Goal: Information Seeking & Learning: Learn about a topic

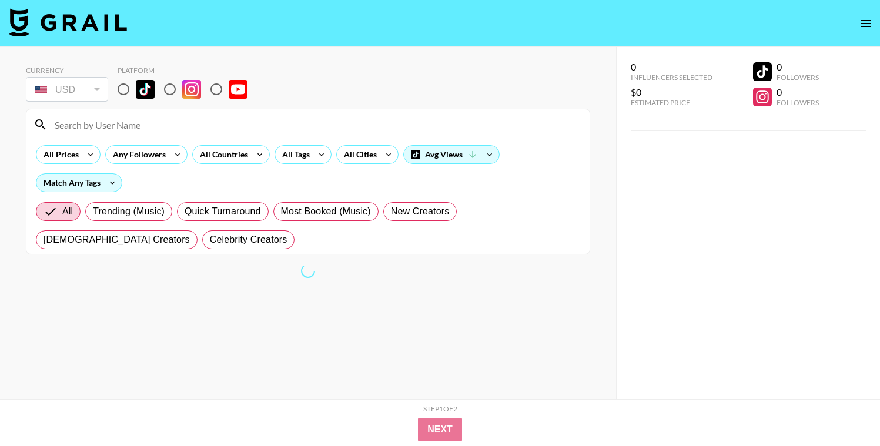
click at [101, 96] on div "USD" at bounding box center [67, 89] width 78 height 21
click at [84, 93] on div "USD" at bounding box center [67, 89] width 78 height 21
click at [129, 88] on input "radio" at bounding box center [123, 89] width 25 height 25
radio input "true"
click at [125, 89] on input "radio" at bounding box center [123, 89] width 25 height 25
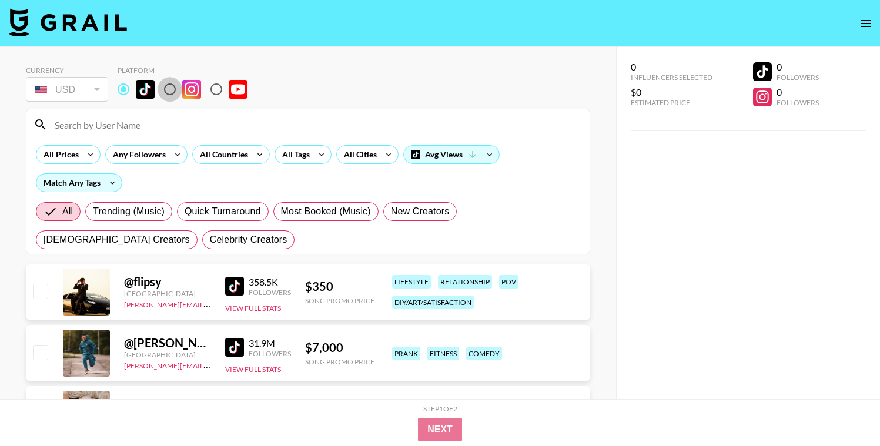
click at [169, 87] on input "radio" at bounding box center [170, 89] width 25 height 25
radio input "true"
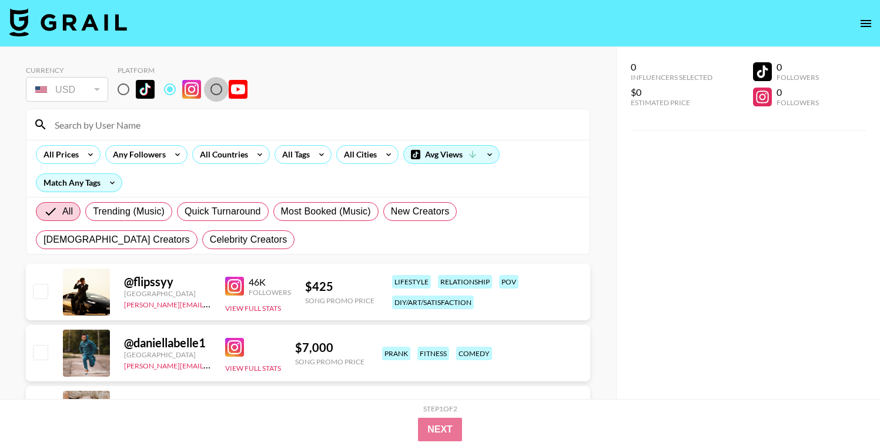
click at [212, 86] on input "radio" at bounding box center [216, 89] width 25 height 25
radio input "true"
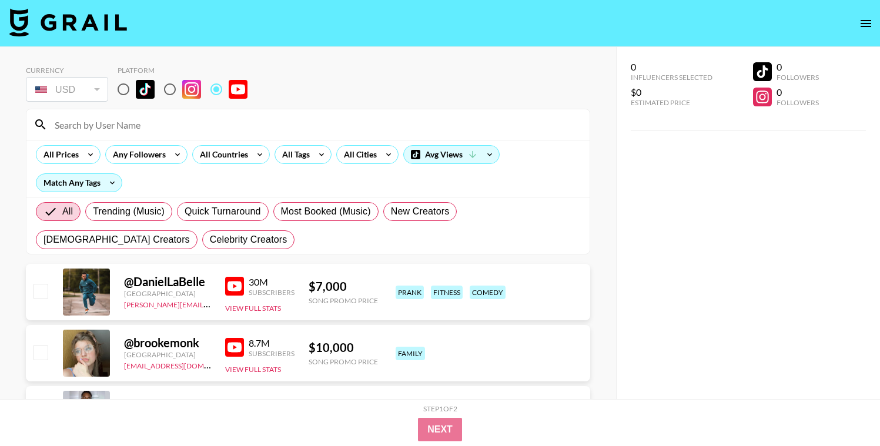
click at [166, 86] on input "radio" at bounding box center [170, 89] width 25 height 25
radio input "true"
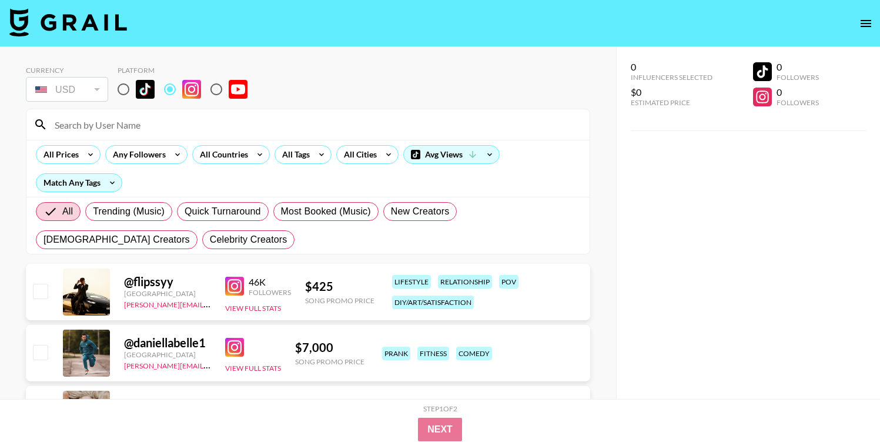
click at [206, 87] on input "radio" at bounding box center [216, 89] width 25 height 25
radio input "true"
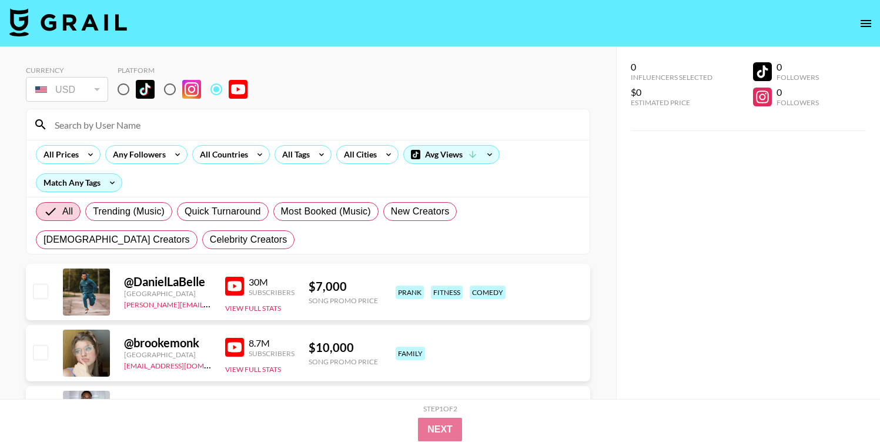
click at [208, 87] on input "radio" at bounding box center [216, 89] width 25 height 25
click at [56, 104] on div "USD USD ​" at bounding box center [67, 89] width 82 height 29
click at [61, 98] on div "USD" at bounding box center [67, 89] width 78 height 21
click at [346, 155] on div "All Cities" at bounding box center [358, 155] width 42 height 18
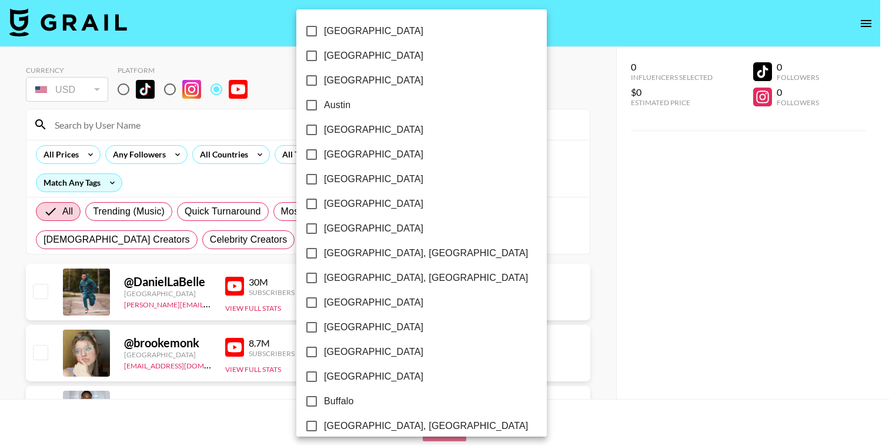
click at [240, 157] on div at bounding box center [444, 223] width 889 height 446
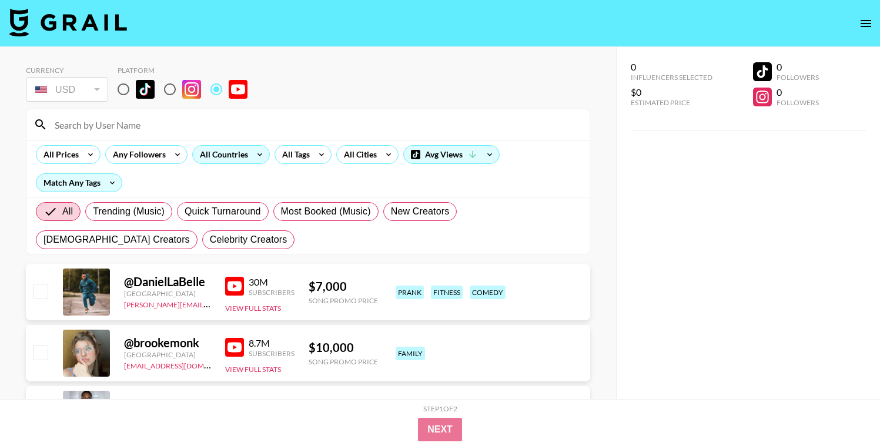
click at [241, 161] on div "All Countries" at bounding box center [222, 155] width 58 height 18
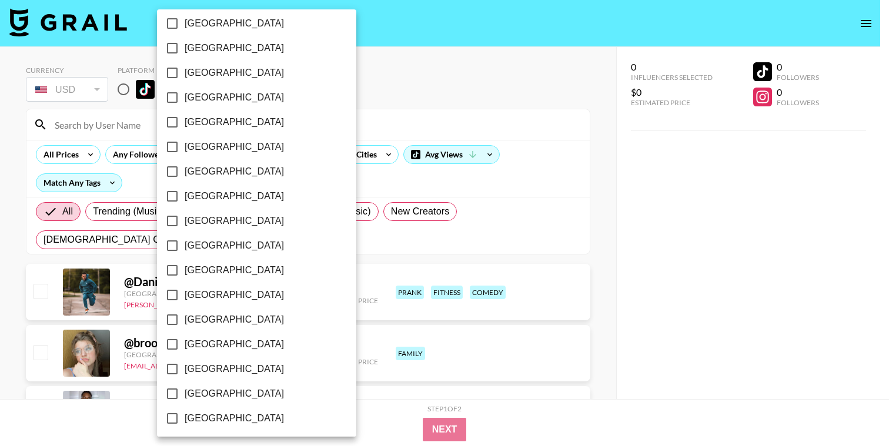
scroll to position [925, 0]
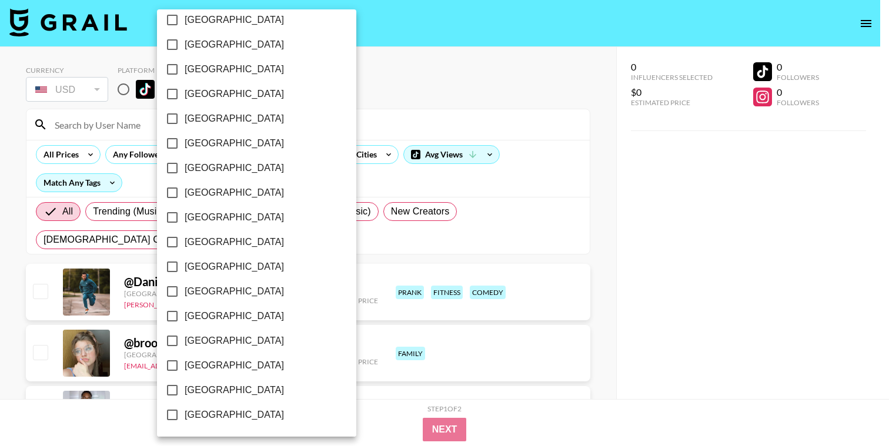
click at [203, 367] on span "[GEOGRAPHIC_DATA]" at bounding box center [234, 366] width 99 height 14
click at [185, 367] on input "[GEOGRAPHIC_DATA]" at bounding box center [172, 365] width 25 height 25
checkbox input "true"
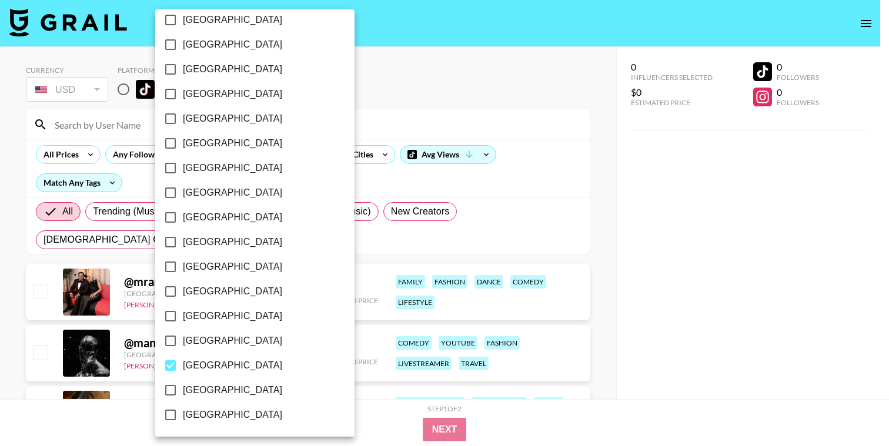
click at [451, 104] on div at bounding box center [444, 223] width 889 height 446
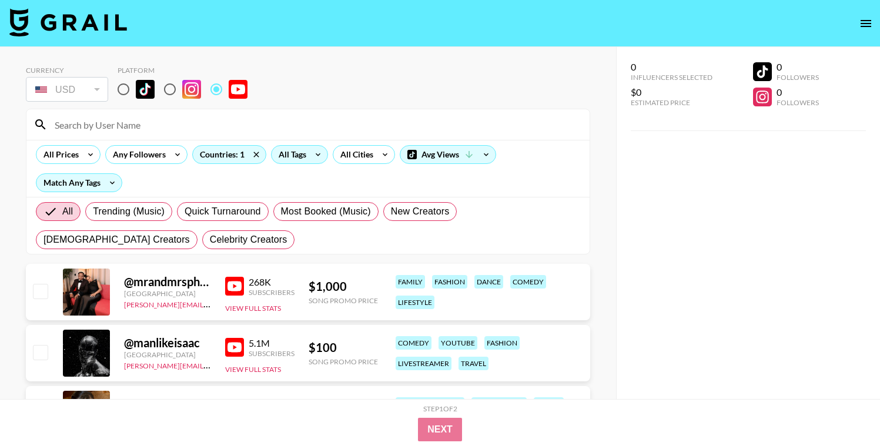
click at [312, 152] on icon at bounding box center [318, 155] width 19 height 18
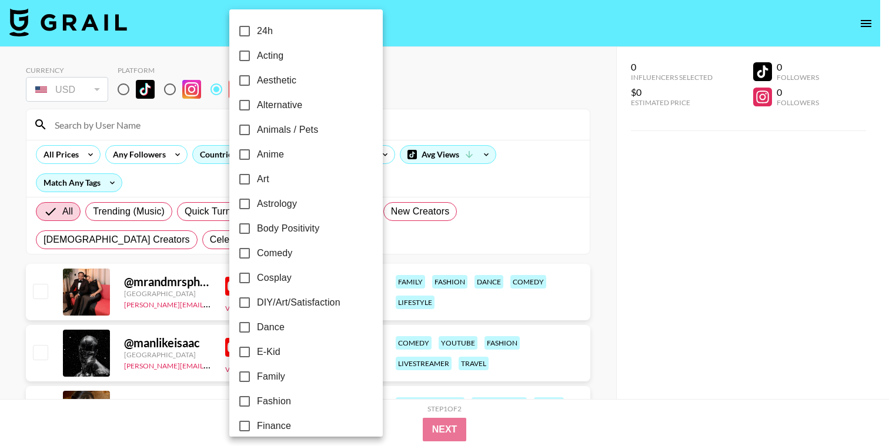
click at [289, 107] on span "Alternative" at bounding box center [279, 105] width 45 height 14
click at [257, 107] on input "Alternative" at bounding box center [244, 105] width 25 height 25
checkbox input "true"
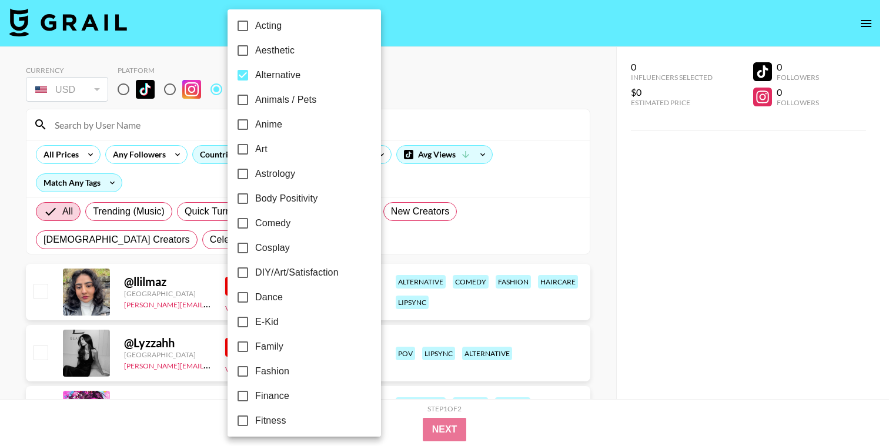
scroll to position [41, 0]
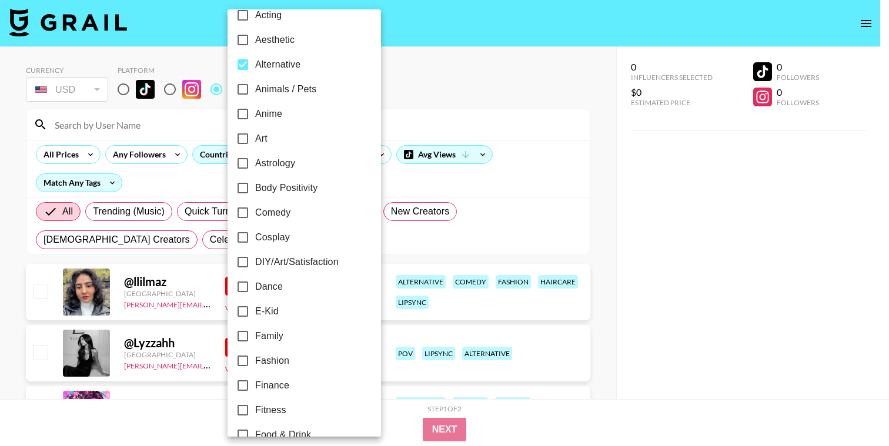
click at [282, 215] on span "Comedy" at bounding box center [272, 213] width 35 height 14
click at [255, 215] on input "Comedy" at bounding box center [243, 213] width 25 height 25
checkbox input "true"
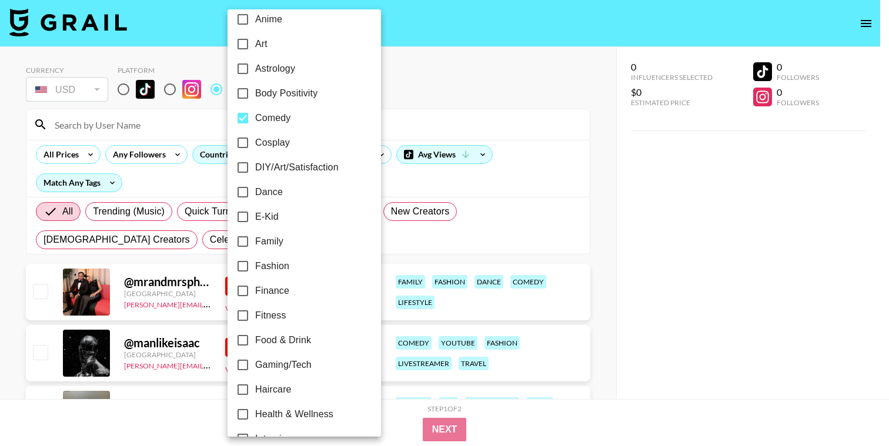
scroll to position [136, 0]
click at [272, 269] on span "Fashion" at bounding box center [272, 266] width 34 height 14
click at [255, 269] on input "Fashion" at bounding box center [243, 265] width 25 height 25
checkbox input "true"
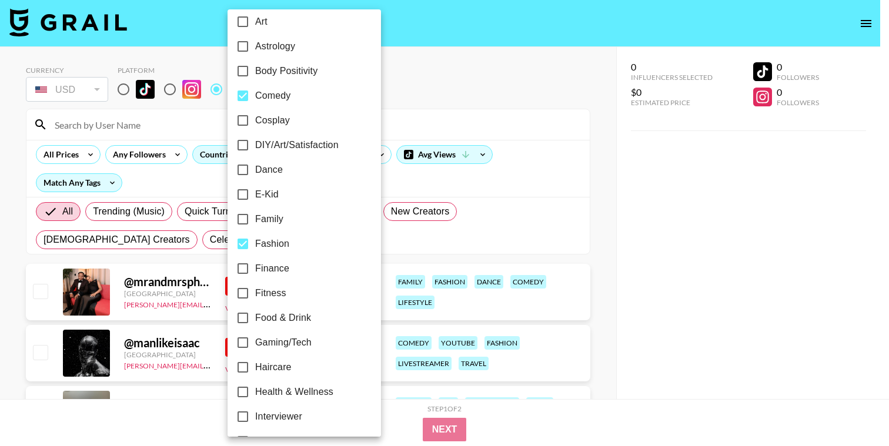
scroll to position [159, 0]
click at [289, 344] on span "Gaming/Tech" at bounding box center [283, 342] width 56 height 14
click at [255, 344] on input "Gaming/Tech" at bounding box center [243, 341] width 25 height 25
checkbox input "true"
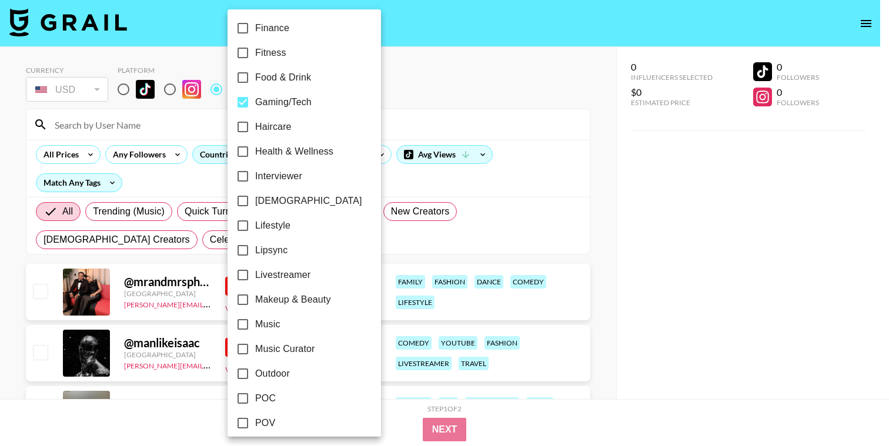
scroll to position [401, 0]
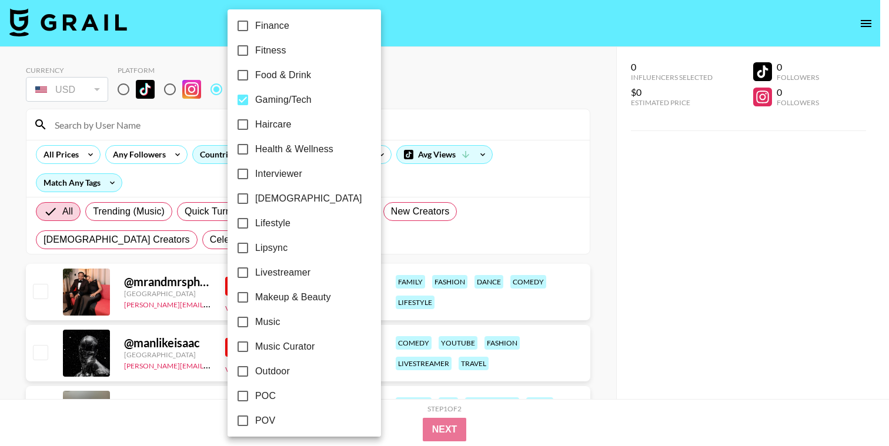
click at [281, 278] on span "Livestreamer" at bounding box center [282, 273] width 55 height 14
click at [255, 278] on input "Livestreamer" at bounding box center [243, 273] width 25 height 25
checkbox input "true"
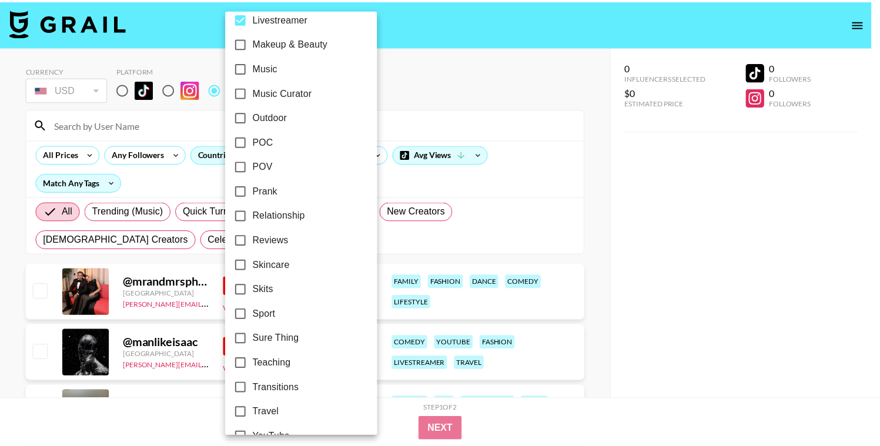
scroll to position [678, 0]
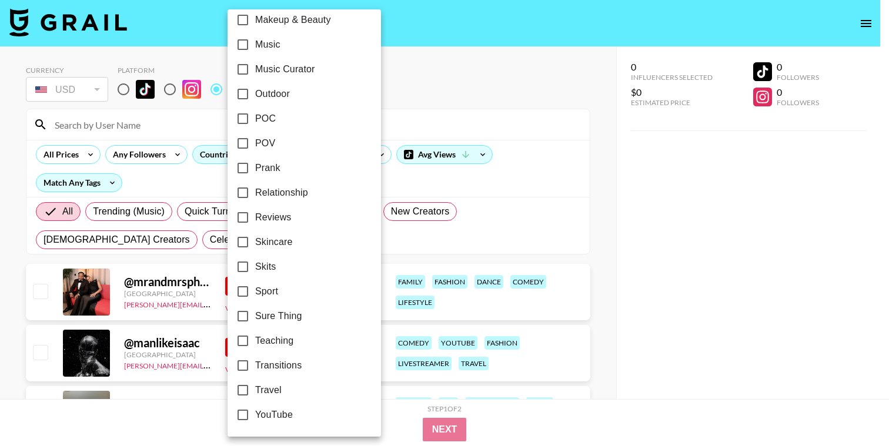
click at [269, 289] on span "Sport" at bounding box center [266, 292] width 23 height 14
click at [255, 289] on input "Sport" at bounding box center [243, 291] width 25 height 25
checkbox input "true"
click at [252, 271] on input "Skits" at bounding box center [243, 267] width 25 height 25
checkbox input "true"
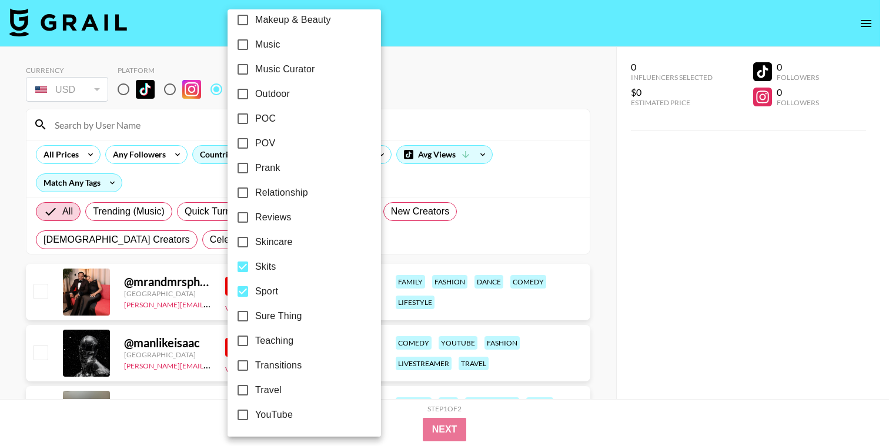
click at [179, 406] on div at bounding box center [444, 223] width 889 height 446
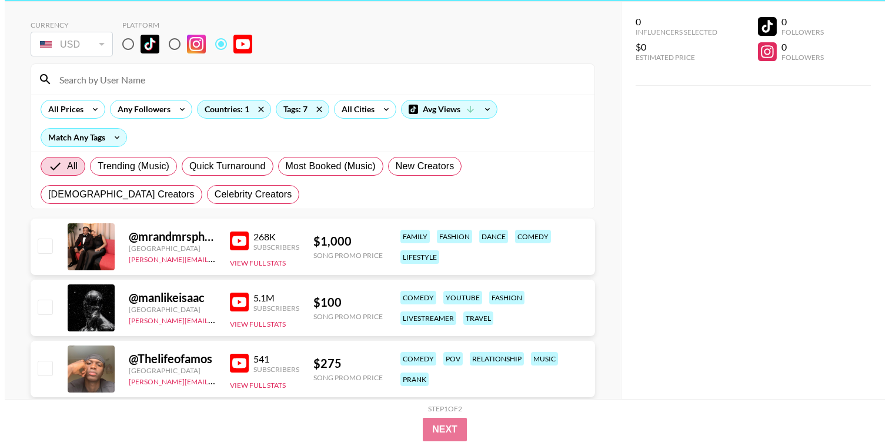
scroll to position [0, 0]
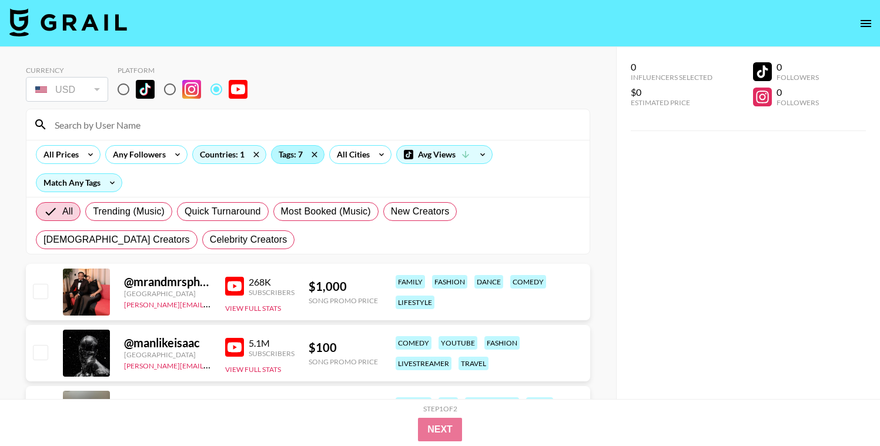
click at [285, 153] on div "Tags: 7" at bounding box center [298, 155] width 52 height 18
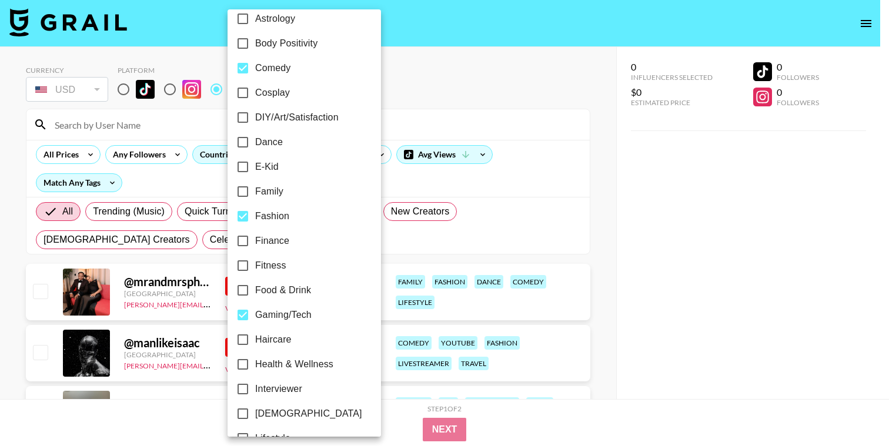
scroll to position [186, 0]
click at [248, 219] on input "Fashion" at bounding box center [243, 215] width 25 height 25
checkbox input "false"
click at [242, 322] on input "Gaming/Tech" at bounding box center [243, 314] width 25 height 25
click at [241, 316] on input "Gaming/Tech" at bounding box center [243, 314] width 25 height 25
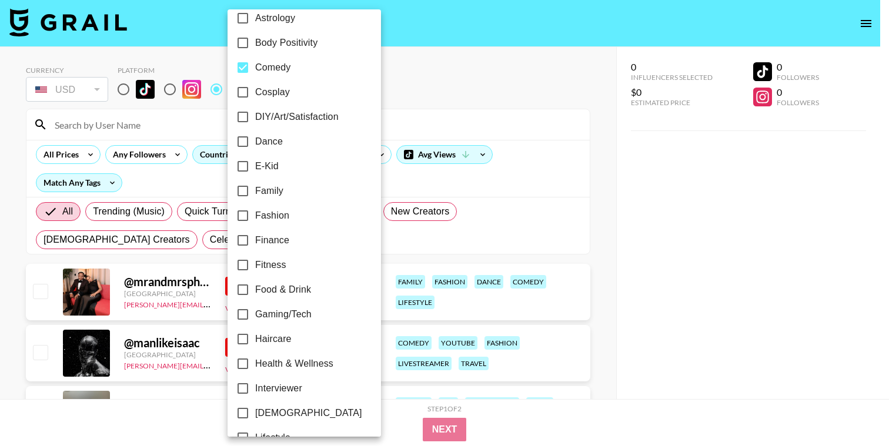
checkbox input "true"
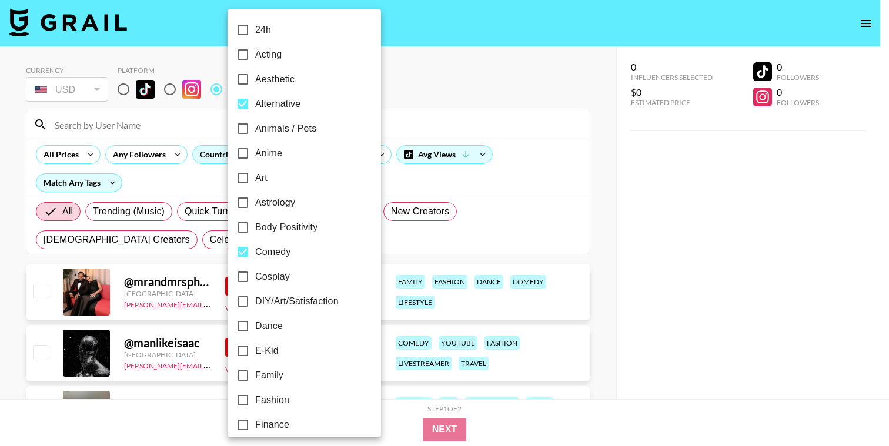
scroll to position [0, 0]
click at [245, 106] on input "Alternative" at bounding box center [243, 105] width 25 height 25
checkbox input "false"
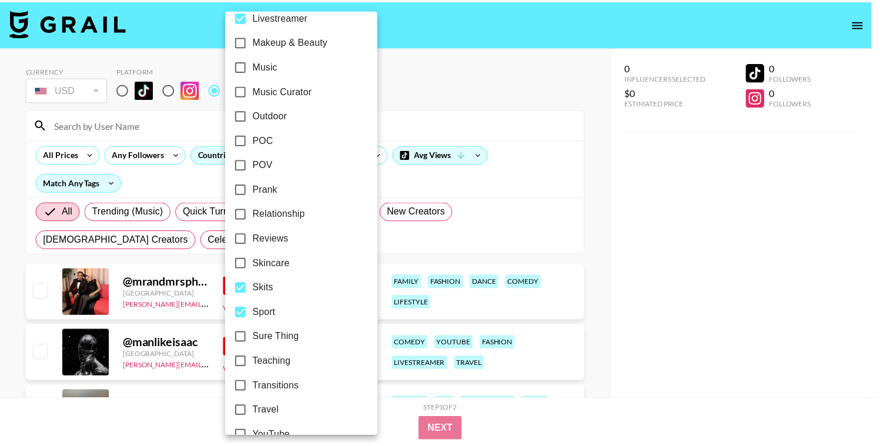
scroll to position [678, 0]
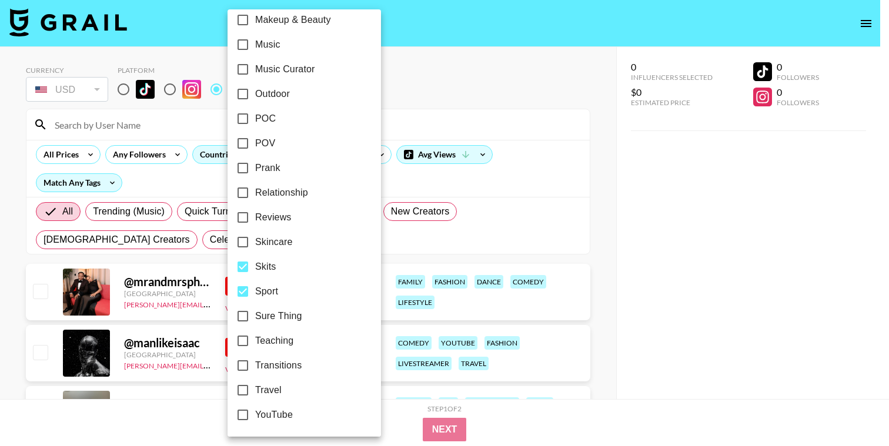
click at [248, 297] on input "Sport" at bounding box center [243, 291] width 25 height 25
checkbox input "false"
click at [193, 388] on div at bounding box center [444, 223] width 889 height 446
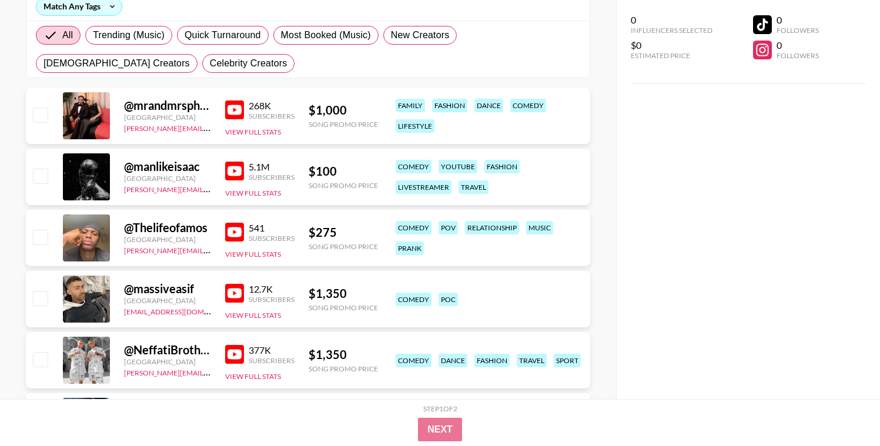
scroll to position [181, 0]
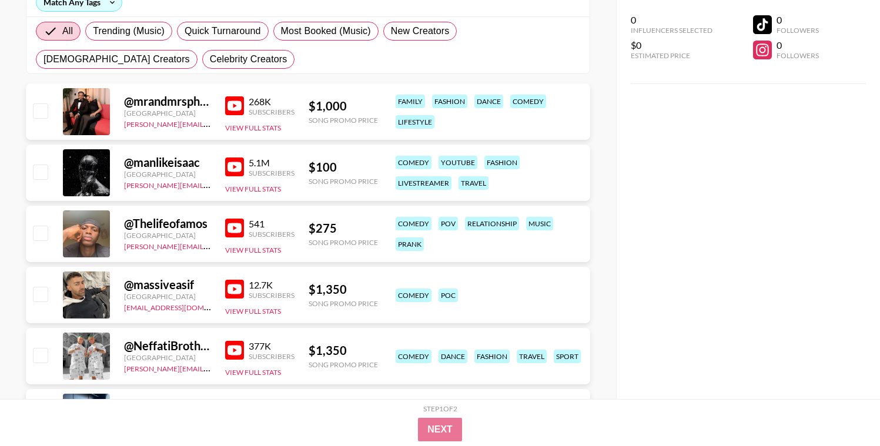
click at [101, 355] on div at bounding box center [86, 356] width 47 height 47
click at [252, 371] on button "View Full Stats" at bounding box center [253, 372] width 56 height 9
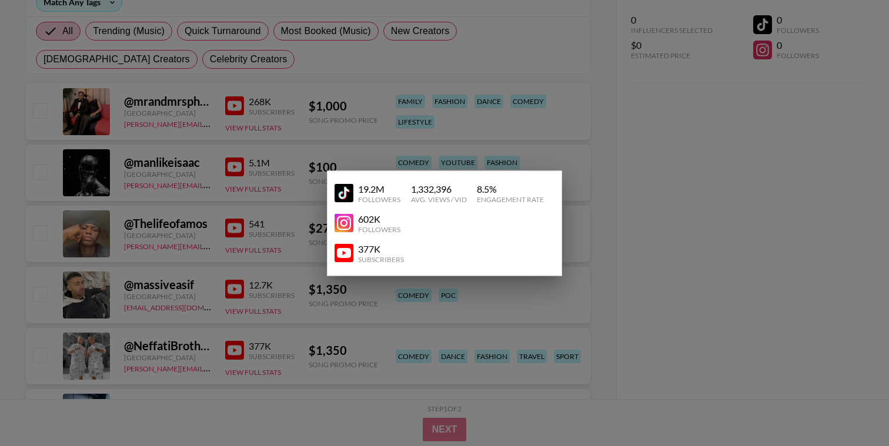
click at [263, 285] on div at bounding box center [444, 223] width 889 height 446
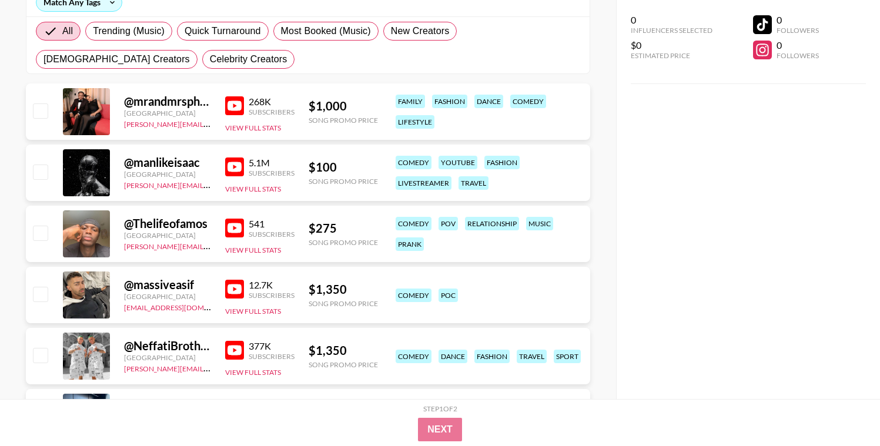
click at [93, 361] on div at bounding box center [86, 356] width 47 height 47
click at [252, 375] on button "View Full Stats" at bounding box center [253, 372] width 56 height 9
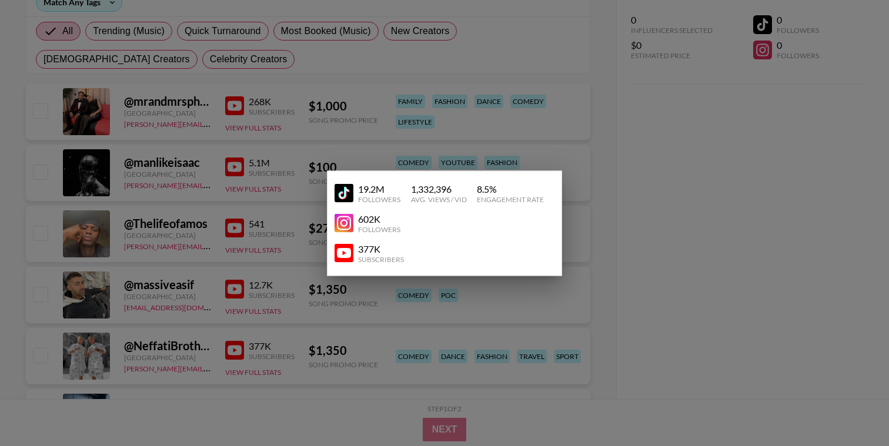
click at [346, 253] on img at bounding box center [344, 253] width 19 height 19
click at [554, 163] on div at bounding box center [444, 223] width 889 height 446
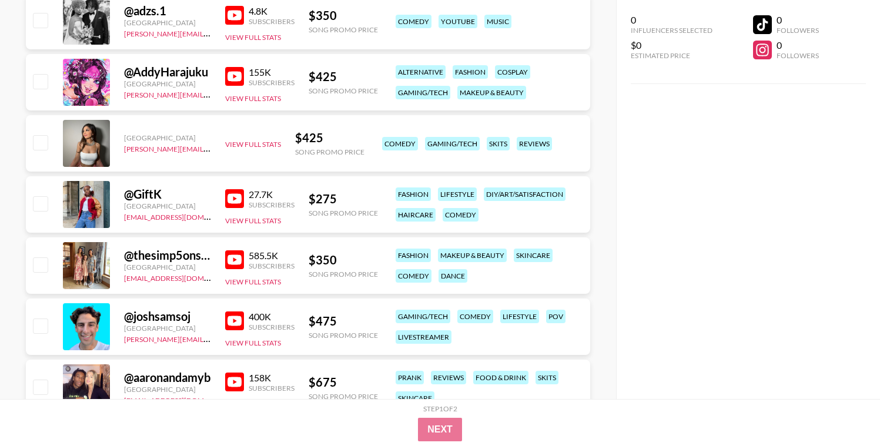
scroll to position [1450, 0]
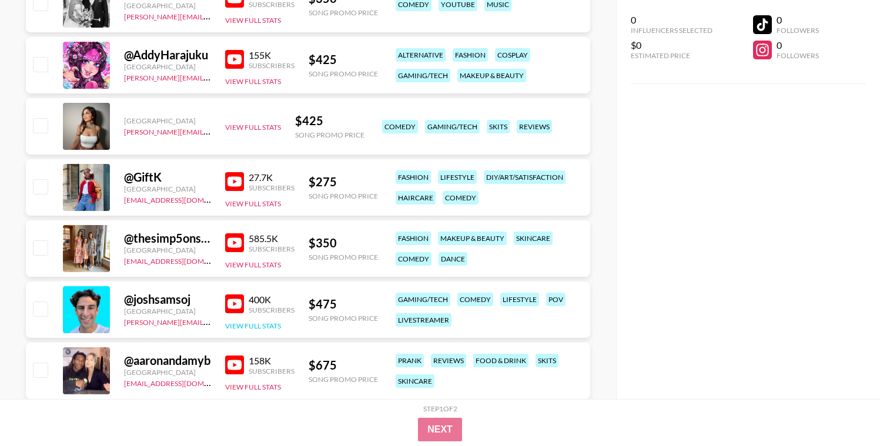
click at [253, 325] on button "View Full Stats" at bounding box center [253, 326] width 56 height 9
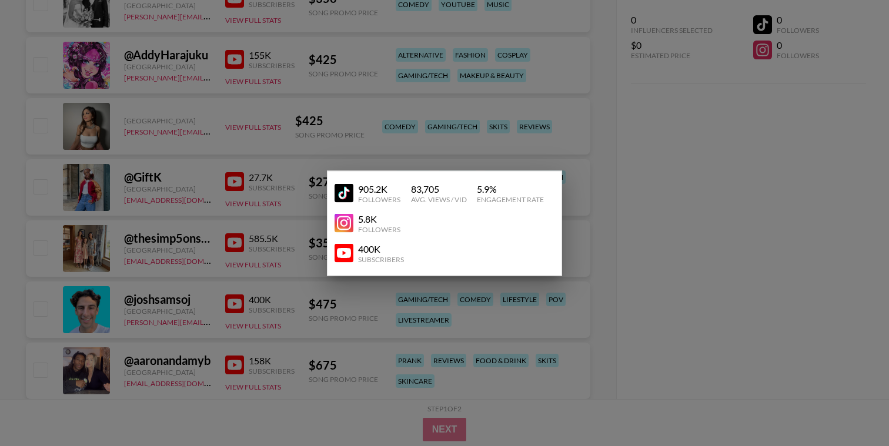
click at [352, 248] on img at bounding box center [344, 253] width 19 height 19
click at [469, 97] on div at bounding box center [444, 223] width 889 height 446
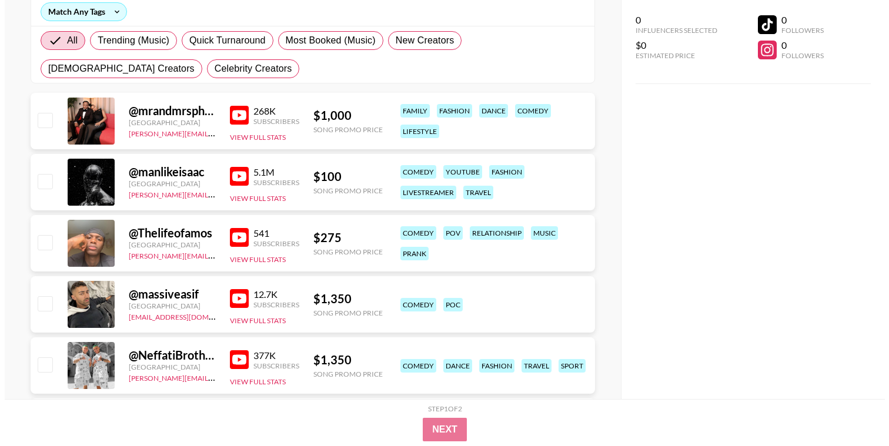
scroll to position [0, 0]
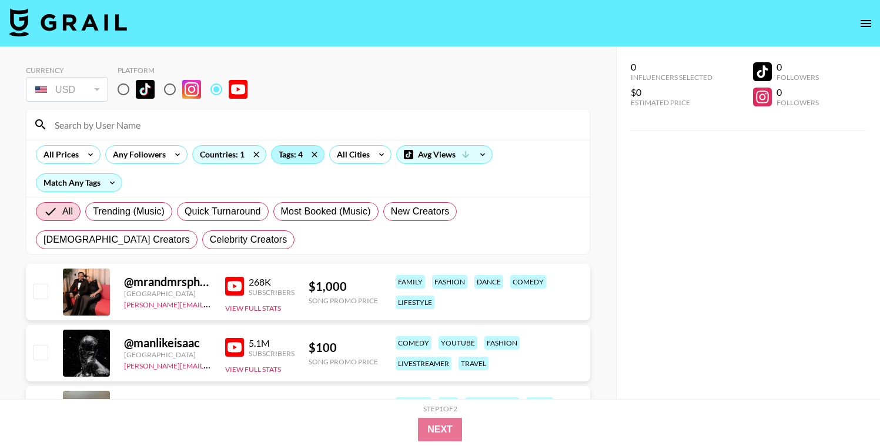
click at [278, 153] on div "Tags: 4" at bounding box center [298, 155] width 52 height 18
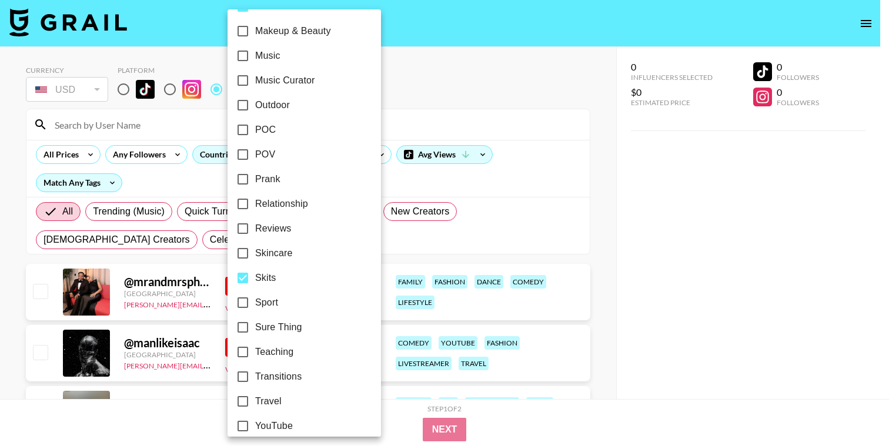
scroll to position [678, 0]
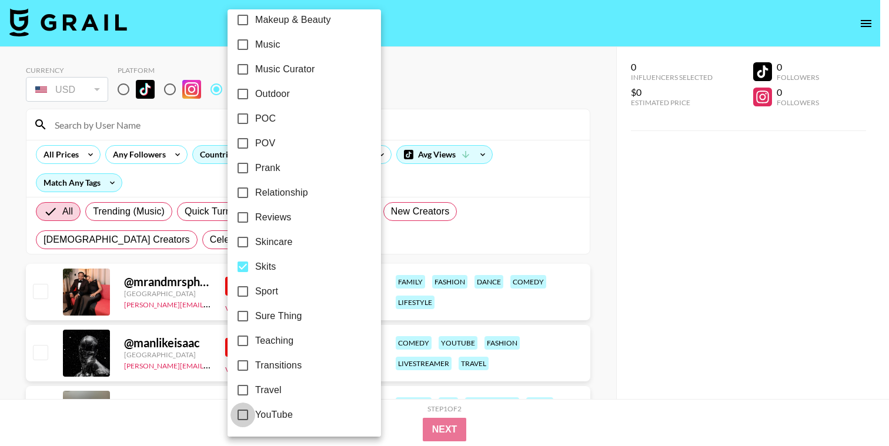
click at [245, 423] on input "YouTube" at bounding box center [243, 415] width 25 height 25
checkbox input "true"
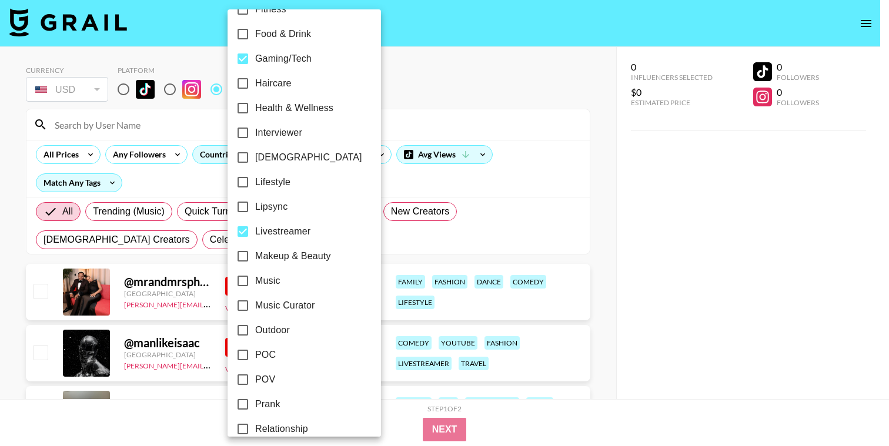
scroll to position [441, 0]
click at [273, 132] on span "Interviewer" at bounding box center [278, 133] width 47 height 14
click at [255, 132] on input "Interviewer" at bounding box center [243, 133] width 25 height 25
checkbox input "true"
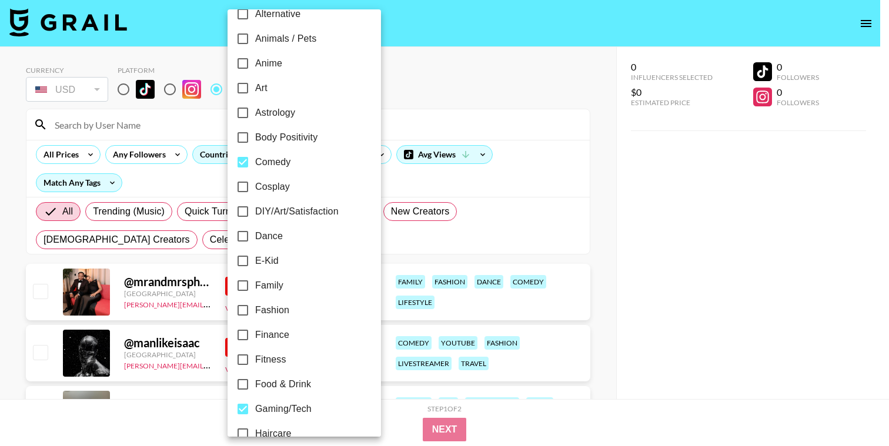
scroll to position [91, 0]
click at [256, 308] on span "Fashion" at bounding box center [272, 311] width 34 height 14
click at [255, 308] on input "Fashion" at bounding box center [243, 311] width 25 height 25
checkbox input "true"
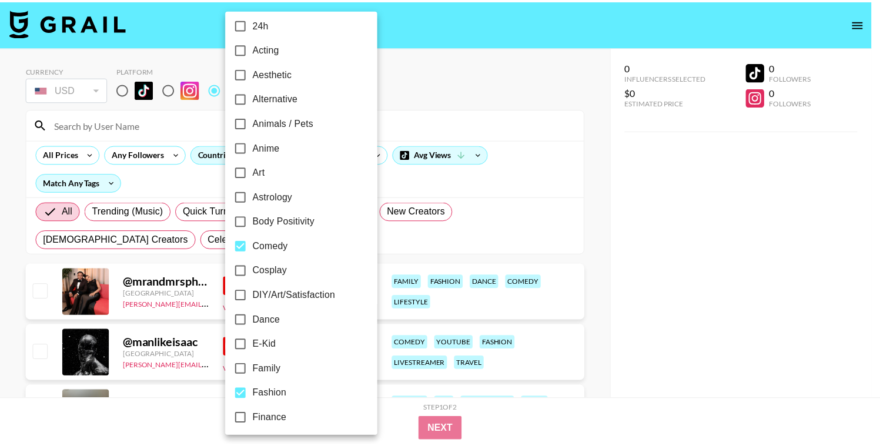
scroll to position [0, 0]
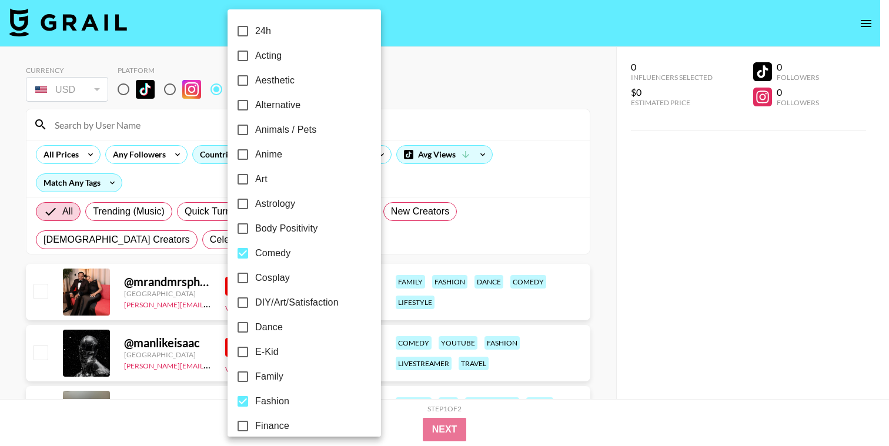
click at [497, 123] on div at bounding box center [444, 223] width 889 height 446
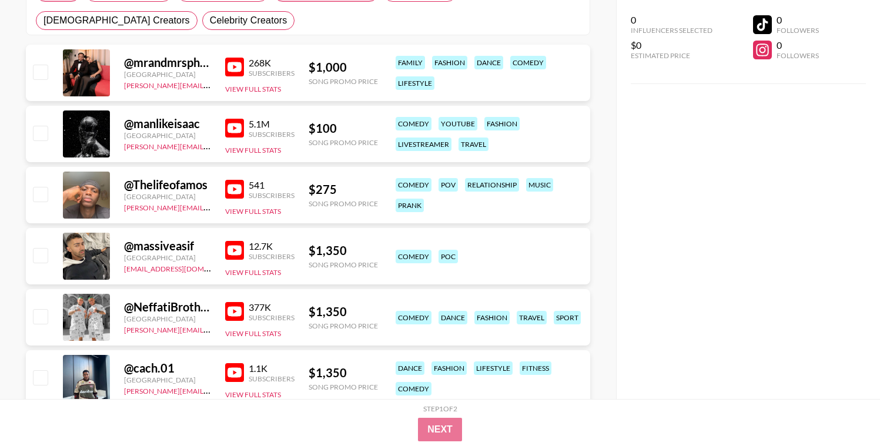
scroll to position [222, 0]
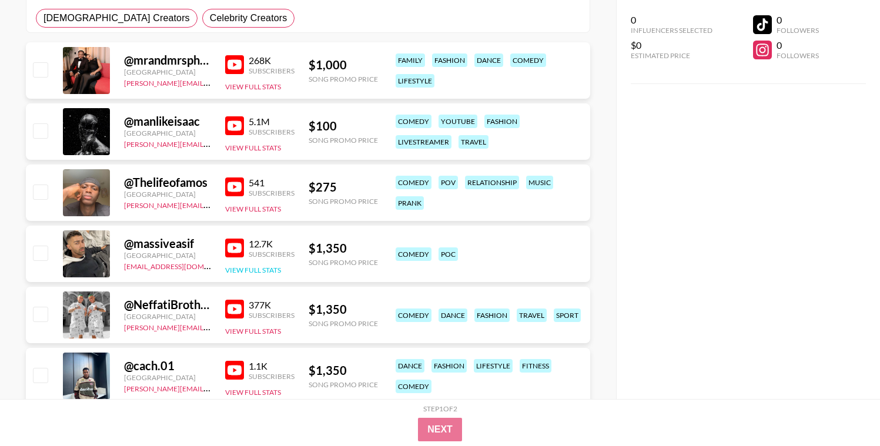
click at [236, 271] on button "View Full Stats" at bounding box center [253, 270] width 56 height 9
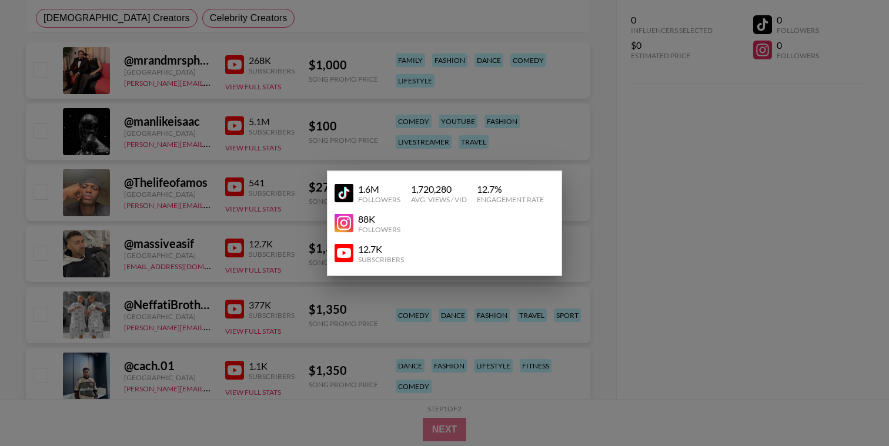
click at [354, 253] on link at bounding box center [347, 253] width 24 height 19
click at [408, 151] on div at bounding box center [444, 223] width 889 height 446
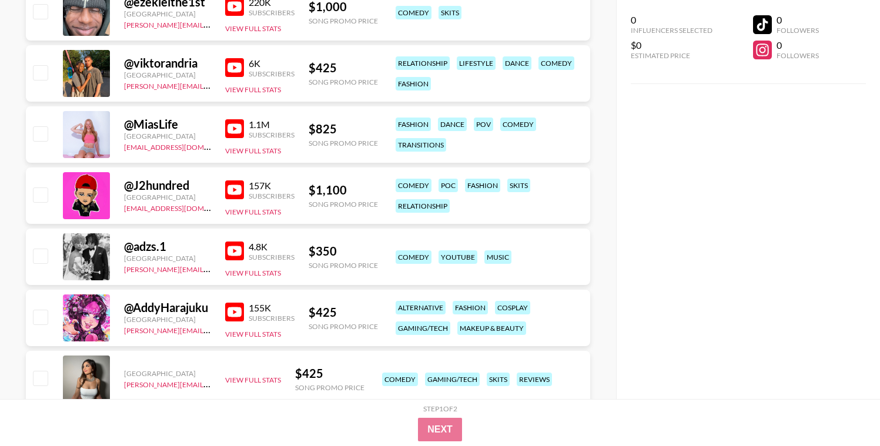
scroll to position [1311, 0]
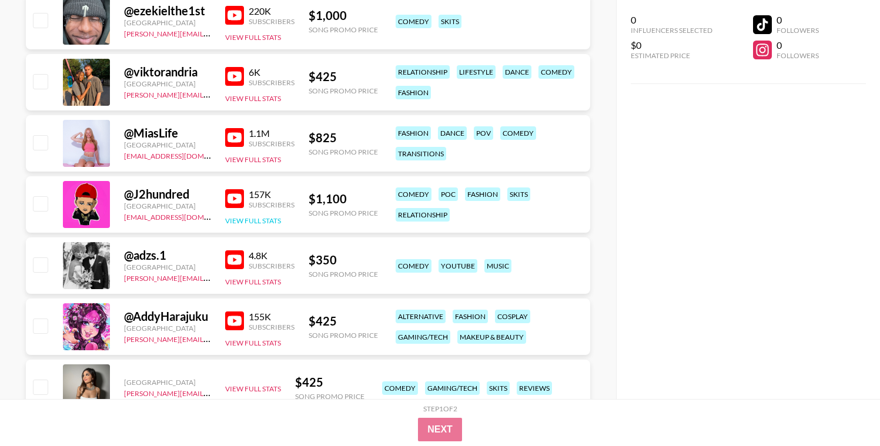
click at [252, 223] on button "View Full Stats" at bounding box center [253, 220] width 56 height 9
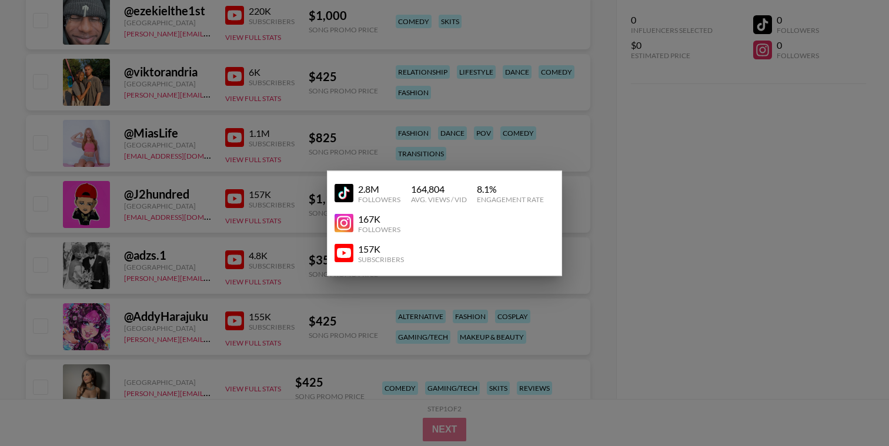
click at [375, 251] on div "157K" at bounding box center [381, 249] width 46 height 12
click at [359, 251] on div "157K" at bounding box center [381, 249] width 46 height 12
click at [349, 254] on img at bounding box center [344, 253] width 19 height 19
click at [319, 262] on div at bounding box center [444, 223] width 889 height 446
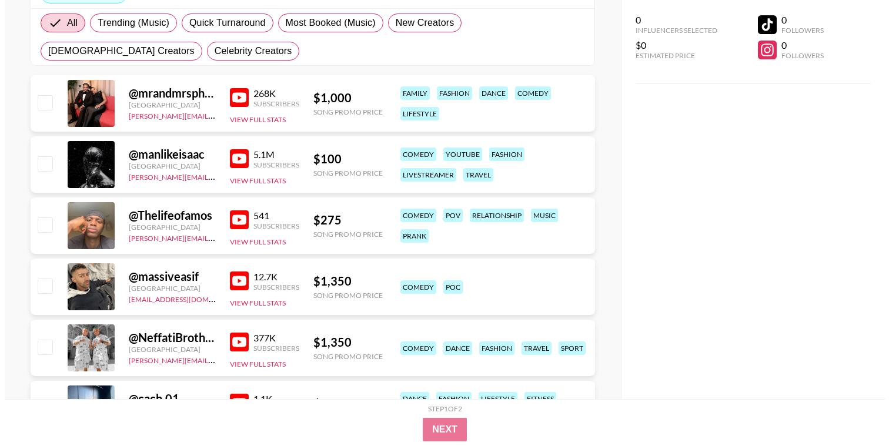
scroll to position [0, 0]
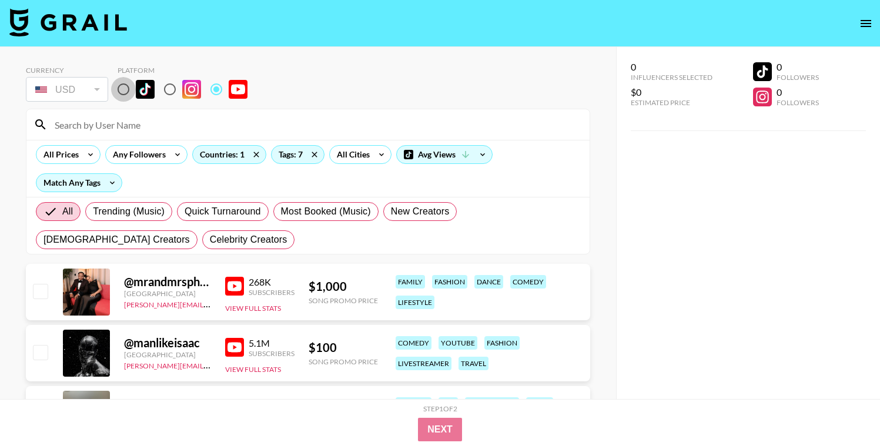
click at [125, 93] on input "radio" at bounding box center [123, 89] width 25 height 25
radio input "true"
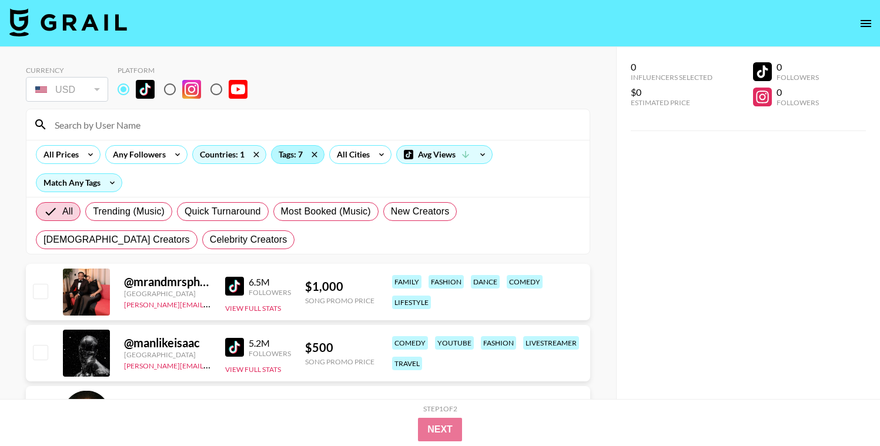
click at [295, 148] on div "Tags: 7" at bounding box center [298, 155] width 52 height 18
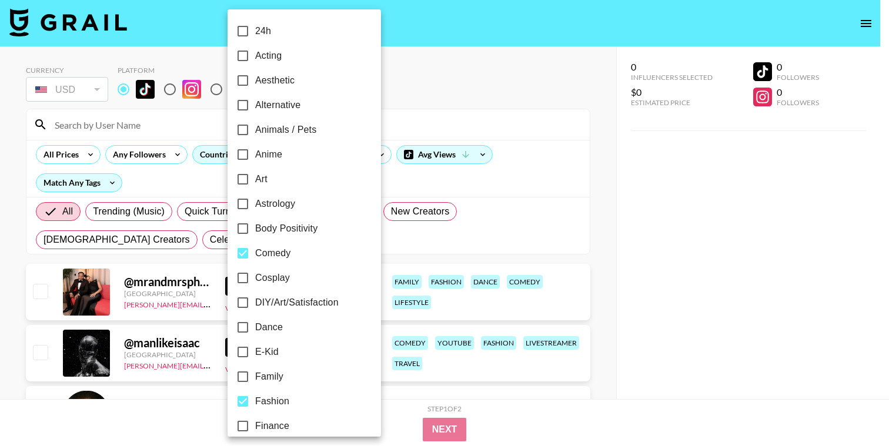
click at [243, 252] on input "Comedy" at bounding box center [243, 253] width 25 height 25
checkbox input "false"
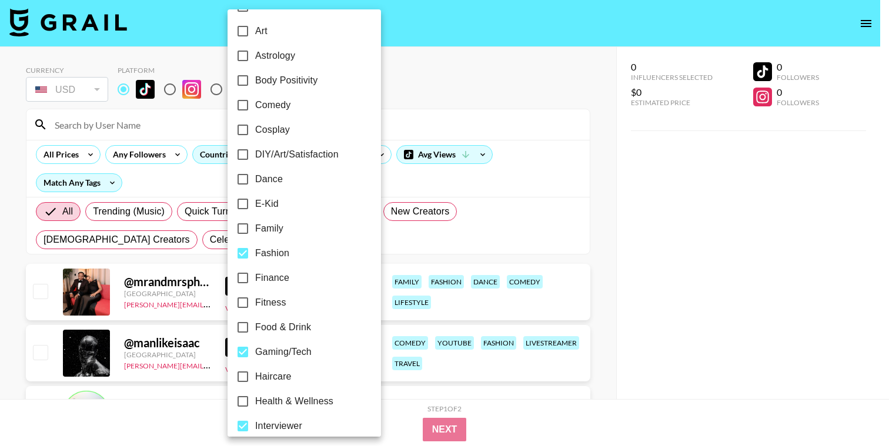
scroll to position [173, 0]
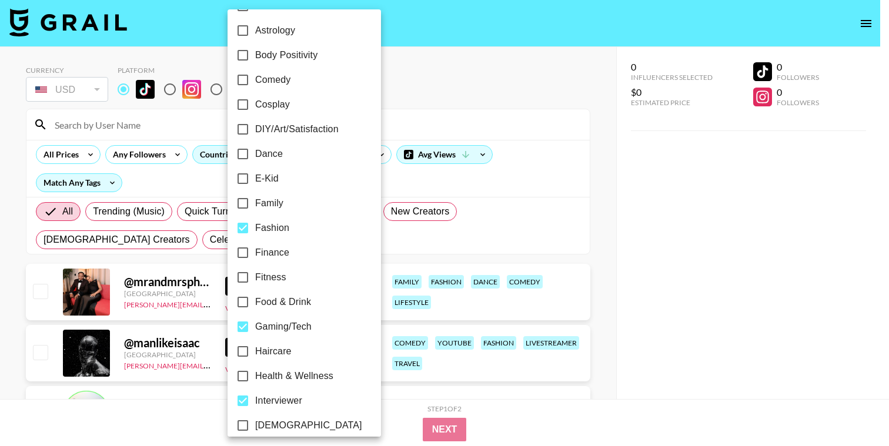
click at [246, 227] on input "Fashion" at bounding box center [243, 228] width 25 height 25
checkbox input "false"
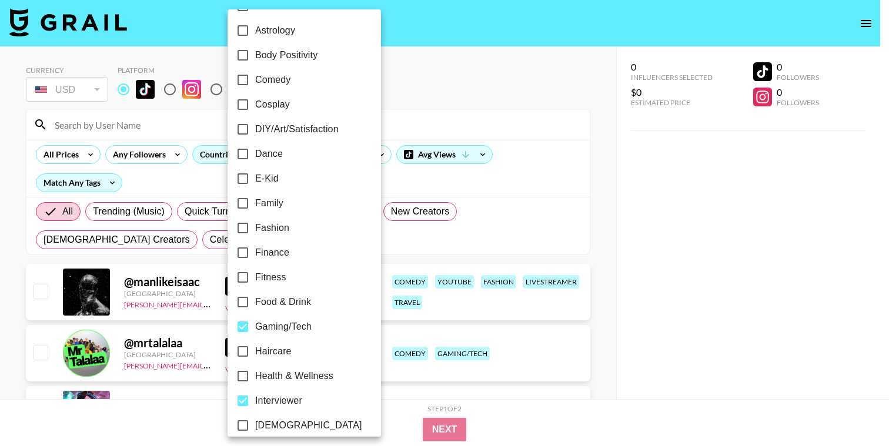
click at [242, 328] on input "Gaming/Tech" at bounding box center [243, 327] width 25 height 25
checkbox input "false"
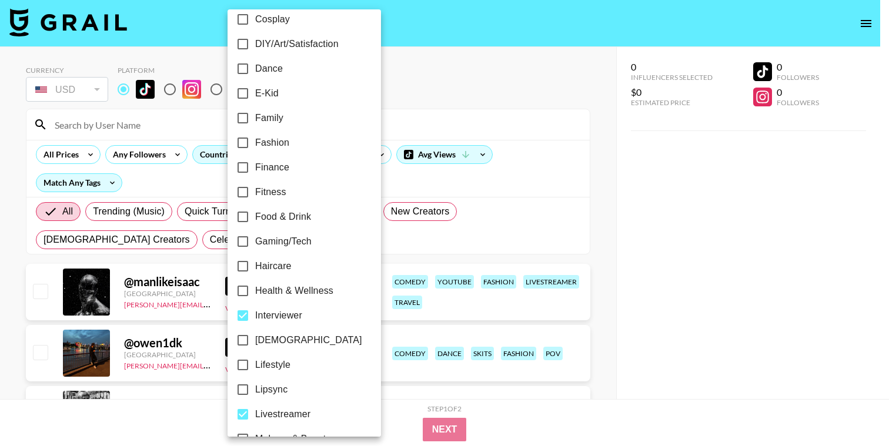
scroll to position [288, 0]
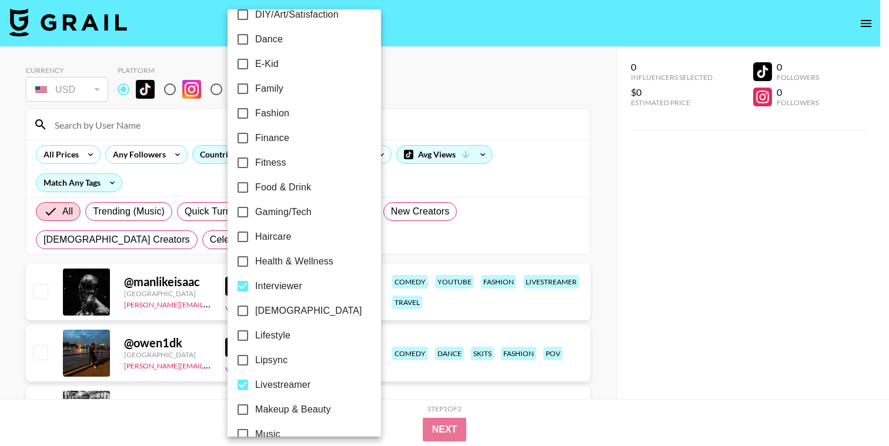
click at [246, 282] on input "Interviewer" at bounding box center [243, 286] width 25 height 25
checkbox input "false"
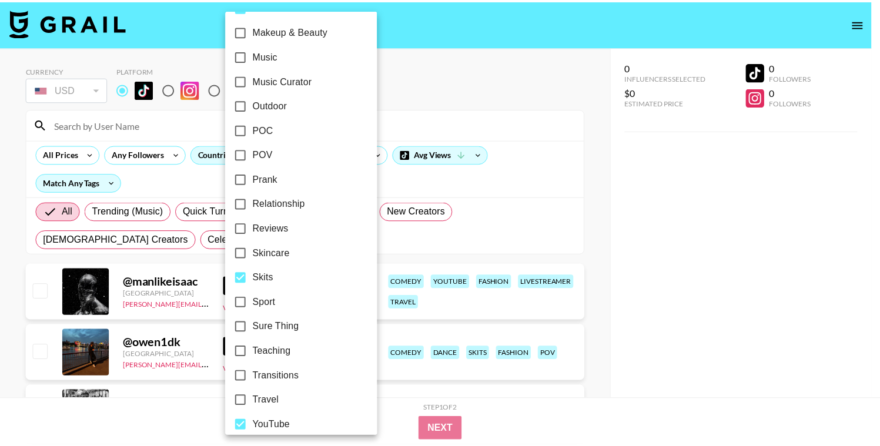
scroll to position [678, 0]
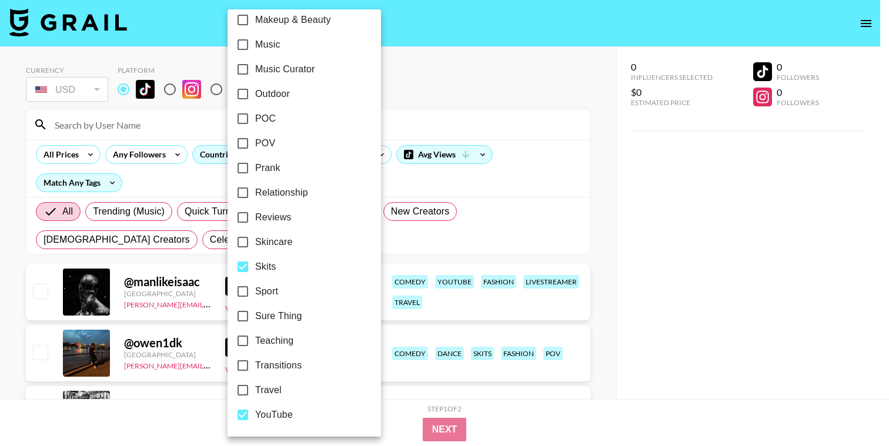
click at [175, 409] on div at bounding box center [444, 223] width 889 height 446
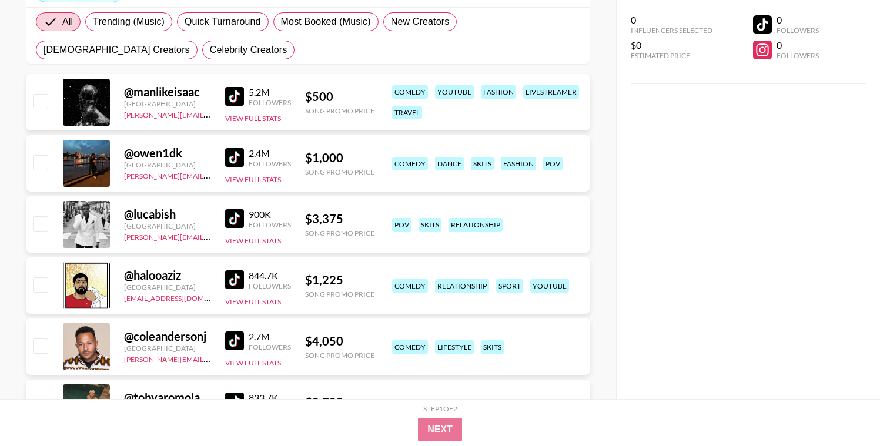
scroll to position [191, 0]
click at [236, 120] on button "View Full Stats" at bounding box center [253, 118] width 56 height 9
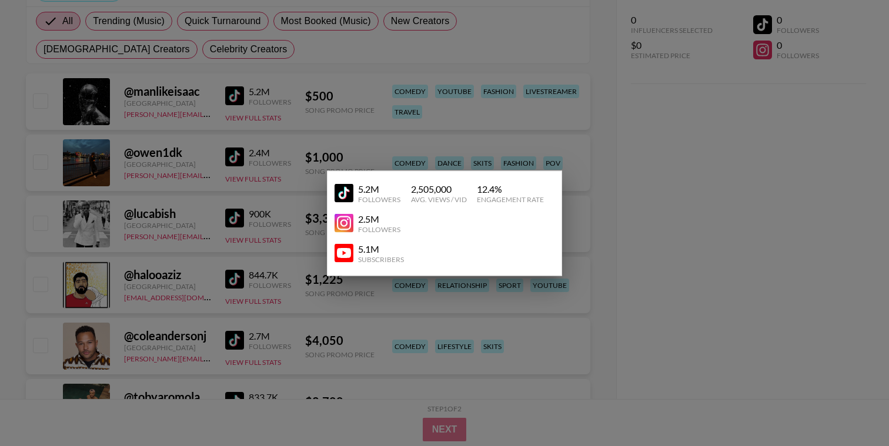
click at [374, 258] on div "Subscribers" at bounding box center [381, 259] width 46 height 9
click at [349, 254] on img at bounding box center [344, 253] width 19 height 19
click at [344, 194] on img at bounding box center [344, 193] width 19 height 19
click at [580, 106] on div at bounding box center [444, 223] width 889 height 446
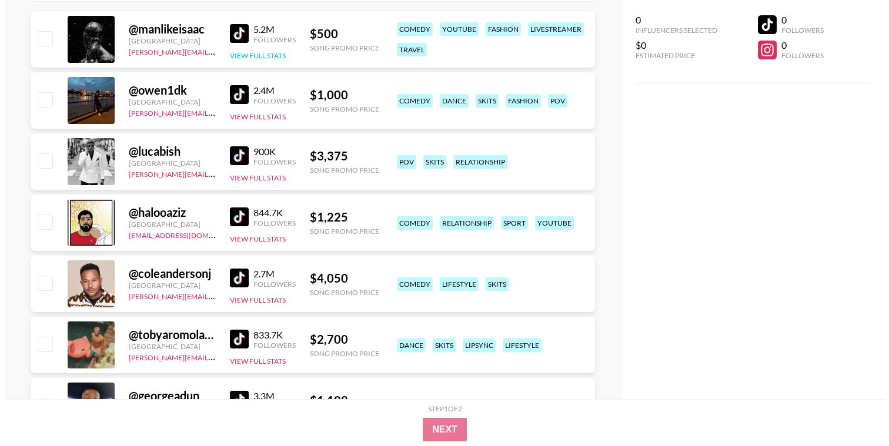
scroll to position [0, 0]
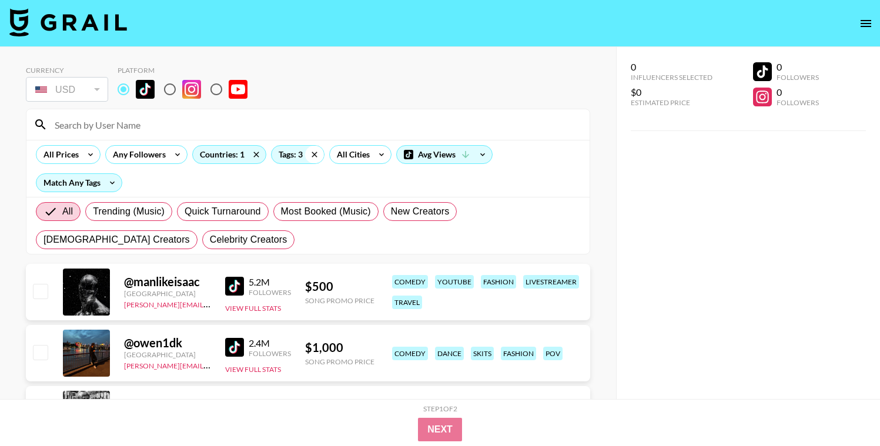
click at [314, 155] on icon at bounding box center [314, 154] width 5 height 5
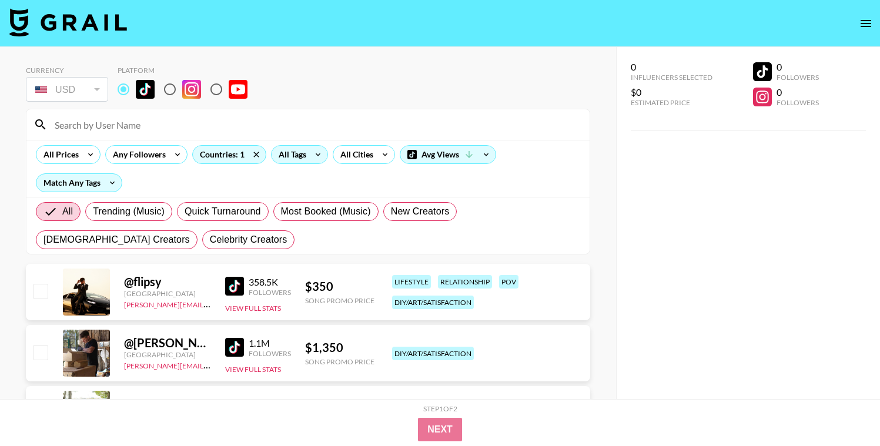
click at [293, 158] on div "All Tags" at bounding box center [290, 155] width 37 height 18
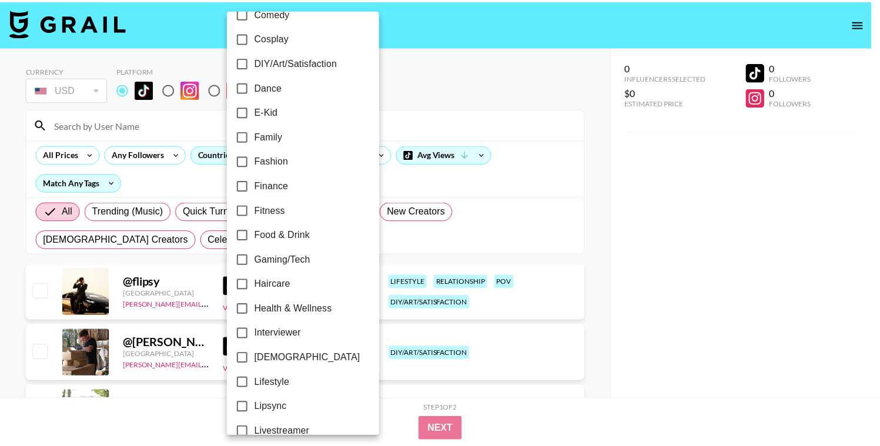
scroll to position [485, 0]
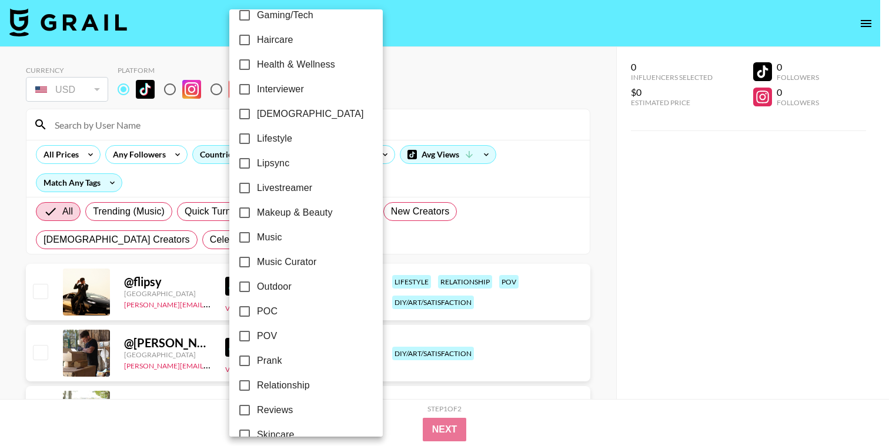
click at [288, 192] on span "Livestreamer" at bounding box center [284, 188] width 55 height 14
click at [257, 192] on input "Livestreamer" at bounding box center [244, 188] width 25 height 25
checkbox input "true"
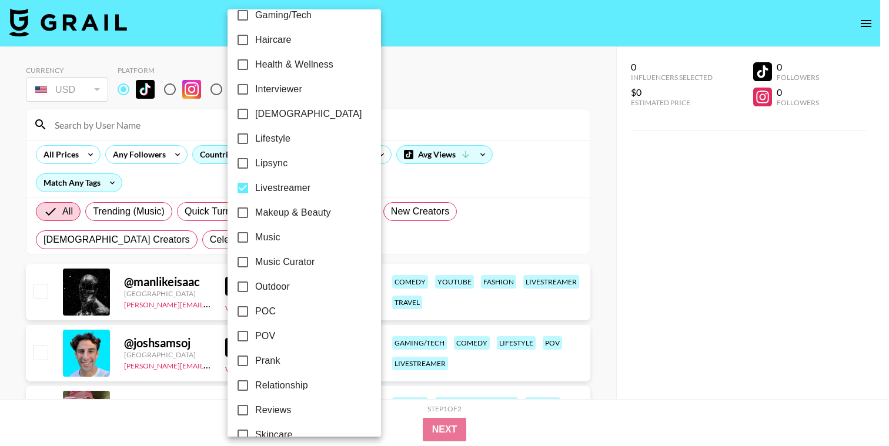
click at [412, 182] on div at bounding box center [444, 223] width 889 height 446
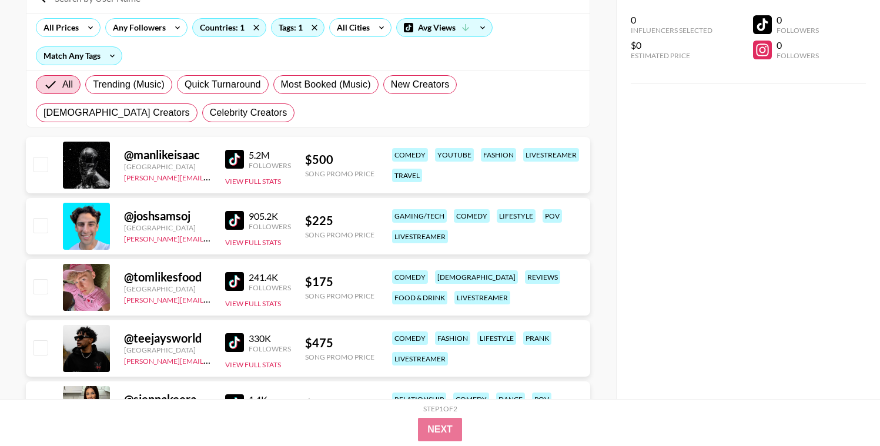
scroll to position [179, 0]
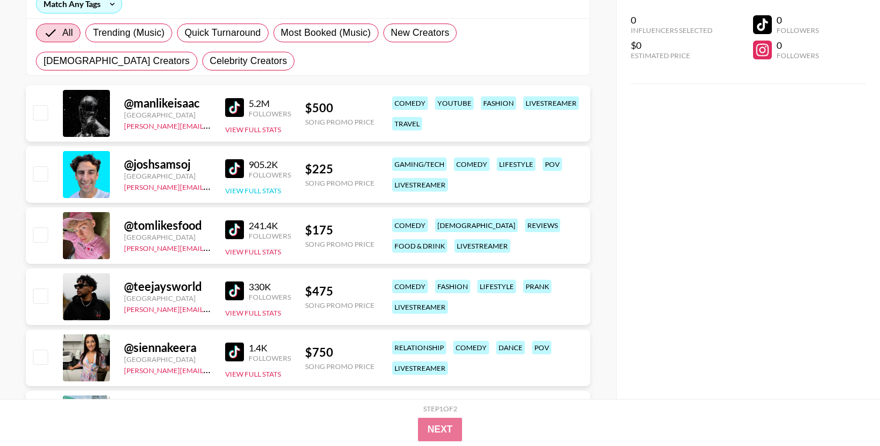
click at [234, 189] on button "View Full Stats" at bounding box center [253, 190] width 56 height 9
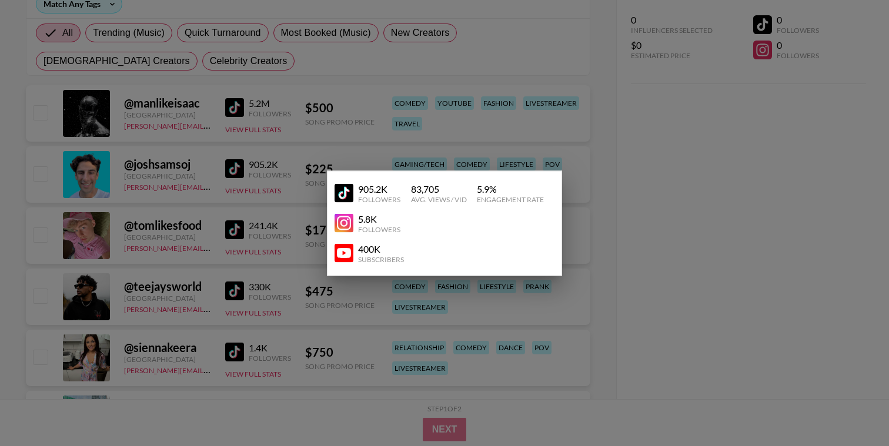
click at [351, 193] on img at bounding box center [344, 193] width 19 height 19
click at [540, 139] on div at bounding box center [444, 223] width 889 height 446
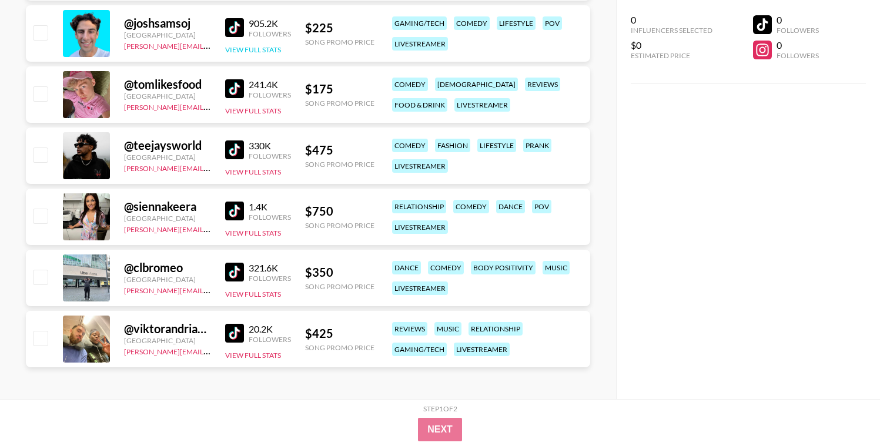
scroll to position [321, 0]
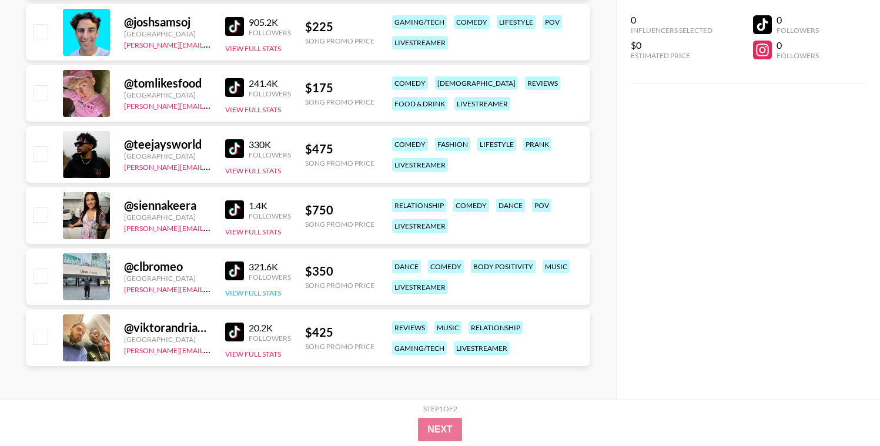
click at [251, 296] on button "View Full Stats" at bounding box center [253, 293] width 56 height 9
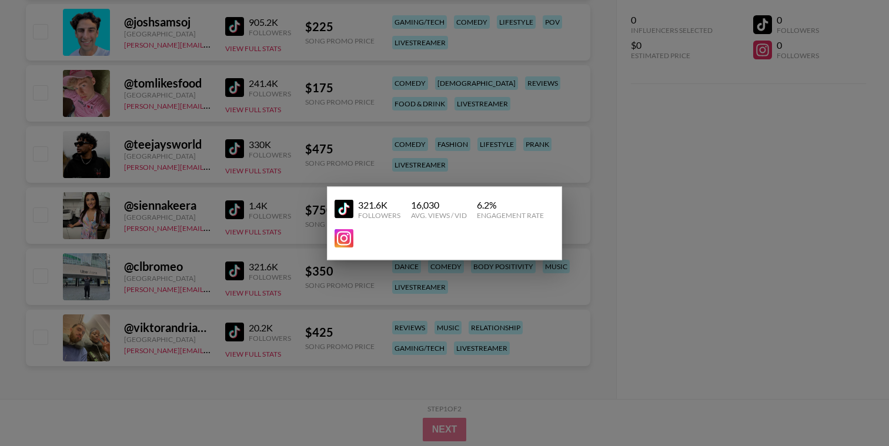
click at [352, 210] on img at bounding box center [344, 209] width 19 height 19
click at [577, 186] on div at bounding box center [444, 223] width 889 height 446
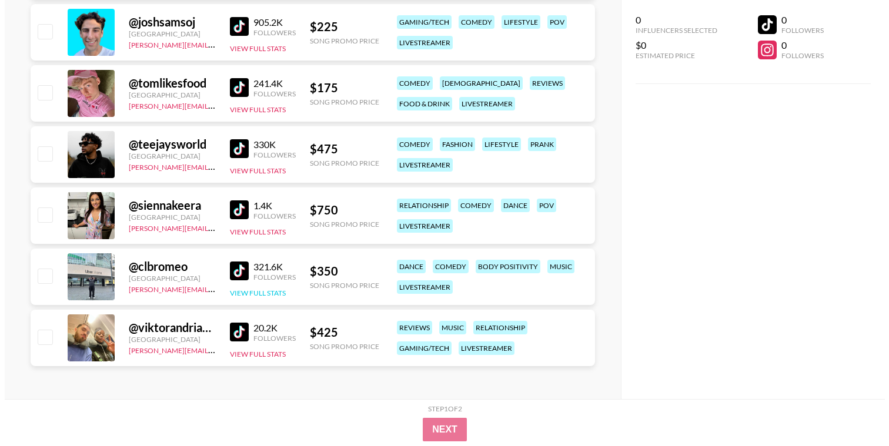
scroll to position [0, 0]
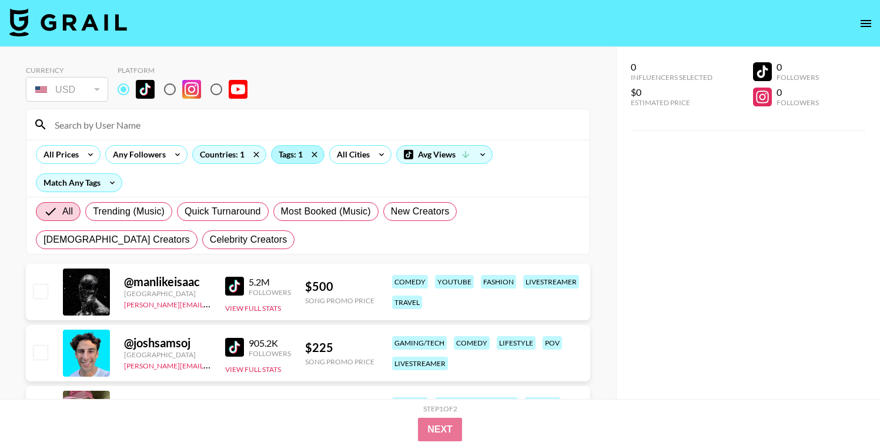
click at [283, 159] on div "Tags: 1" at bounding box center [298, 155] width 52 height 18
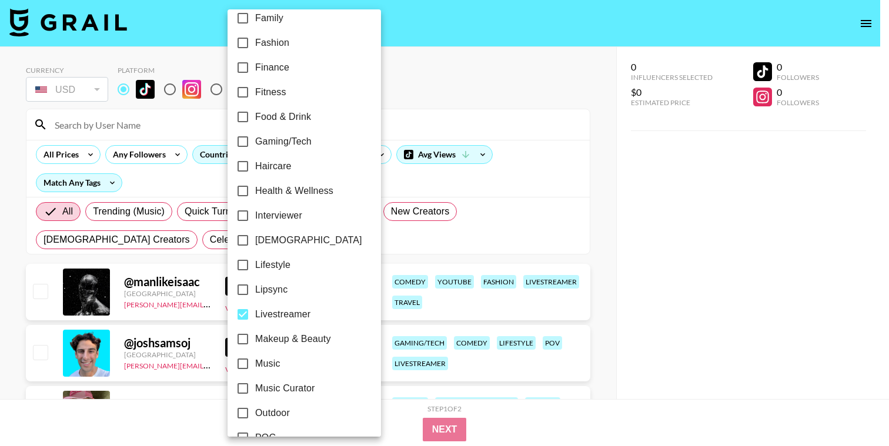
scroll to position [385, 0]
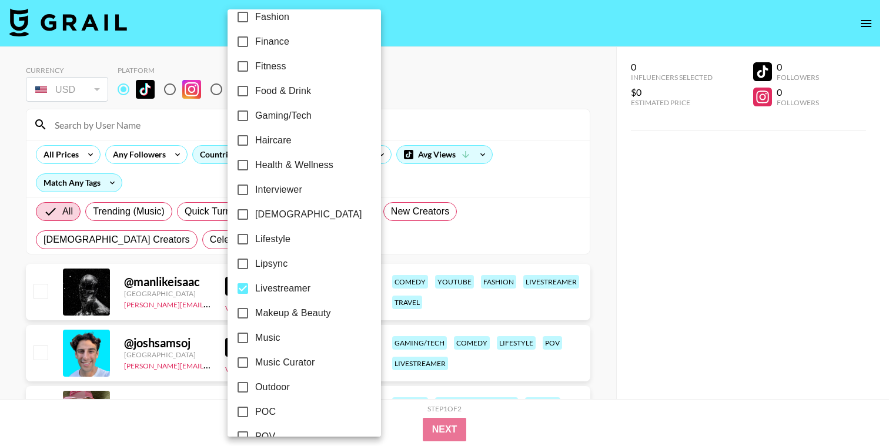
click at [240, 291] on input "Livestreamer" at bounding box center [243, 288] width 25 height 25
checkbox input "false"
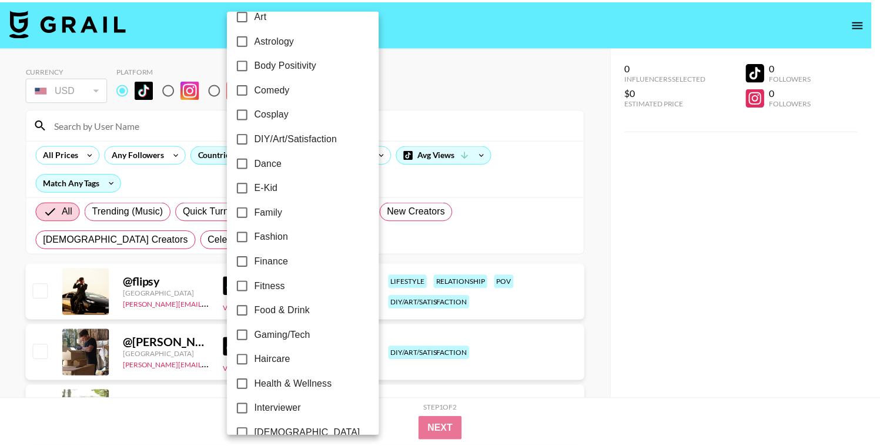
scroll to position [162, 0]
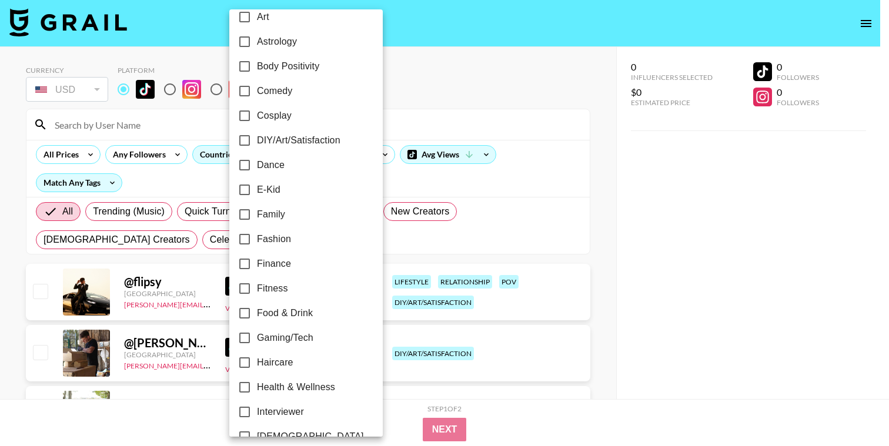
click at [276, 94] on span "Comedy" at bounding box center [274, 91] width 35 height 14
click at [257, 94] on input "Comedy" at bounding box center [244, 91] width 25 height 25
checkbox input "true"
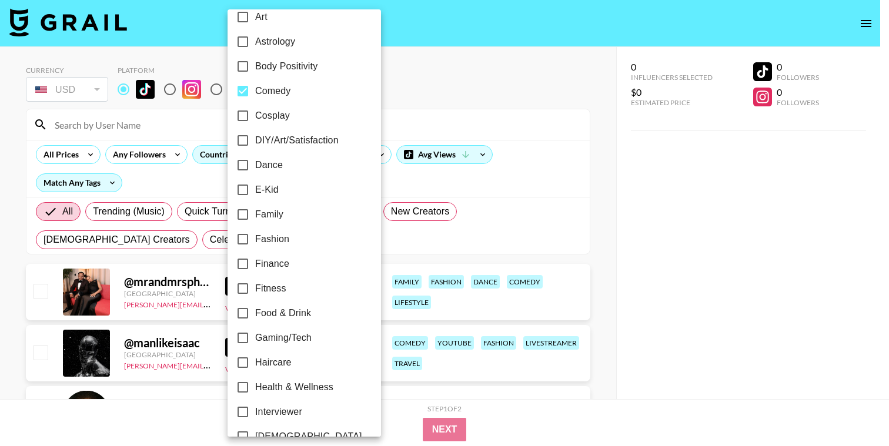
click at [429, 75] on div at bounding box center [444, 223] width 889 height 446
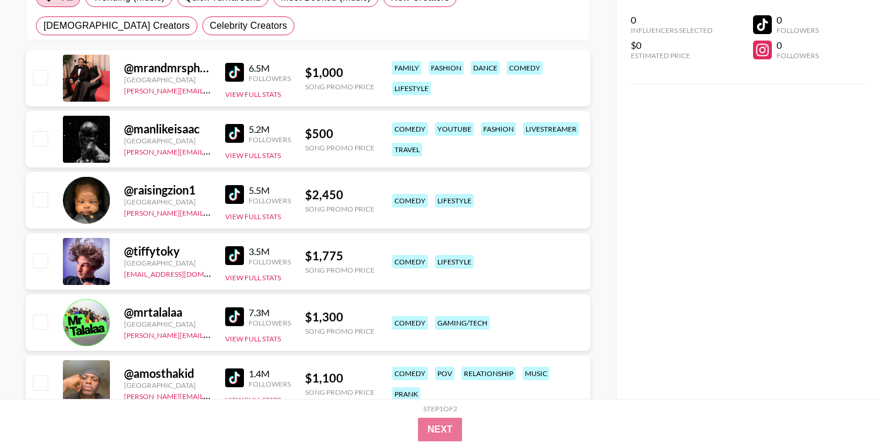
scroll to position [215, 0]
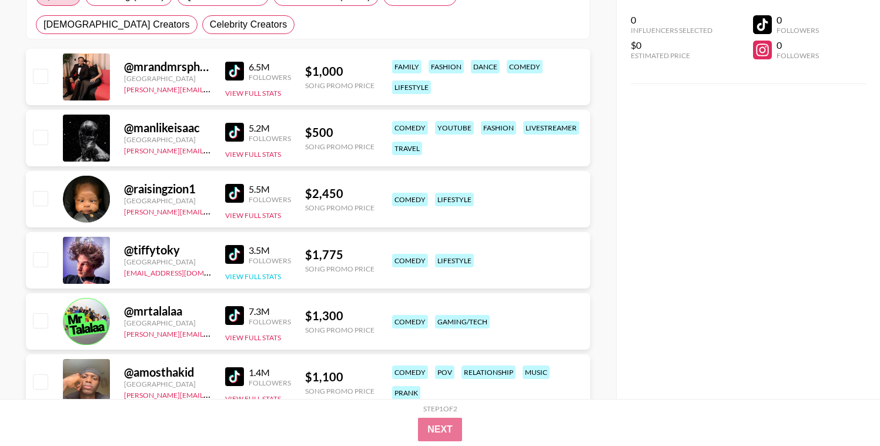
click at [242, 273] on button "View Full Stats" at bounding box center [253, 276] width 56 height 9
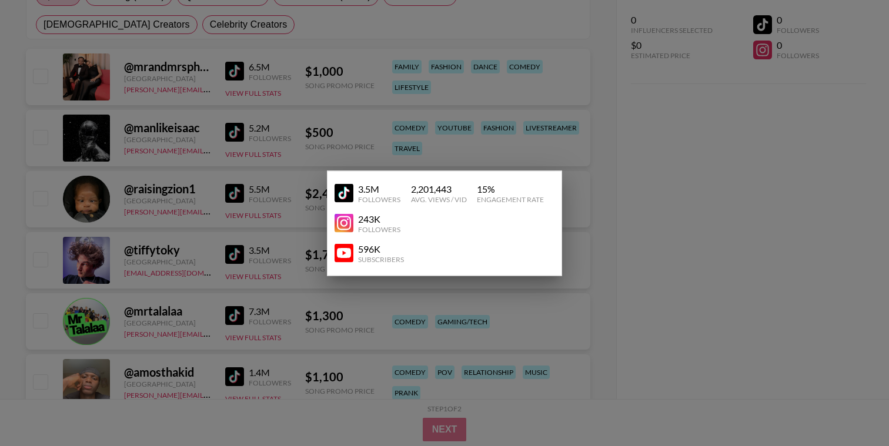
click at [353, 192] on img at bounding box center [344, 193] width 19 height 19
click at [470, 323] on div at bounding box center [444, 223] width 889 height 446
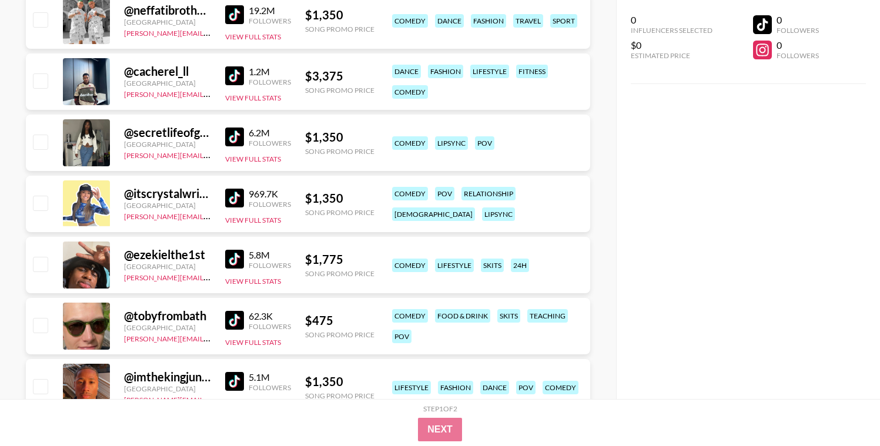
scroll to position [972, 0]
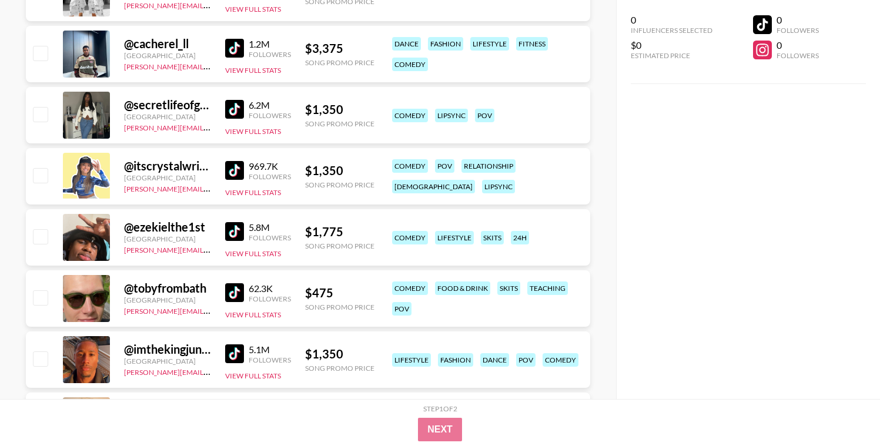
click at [243, 289] on img at bounding box center [234, 292] width 19 height 19
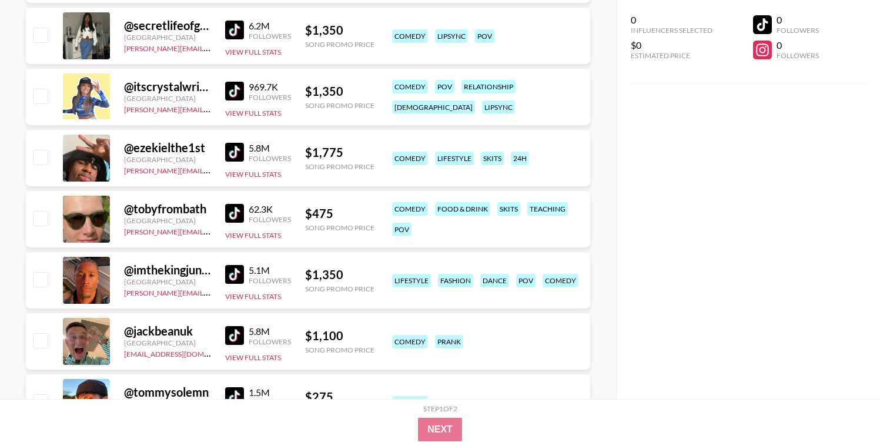
scroll to position [1123, 0]
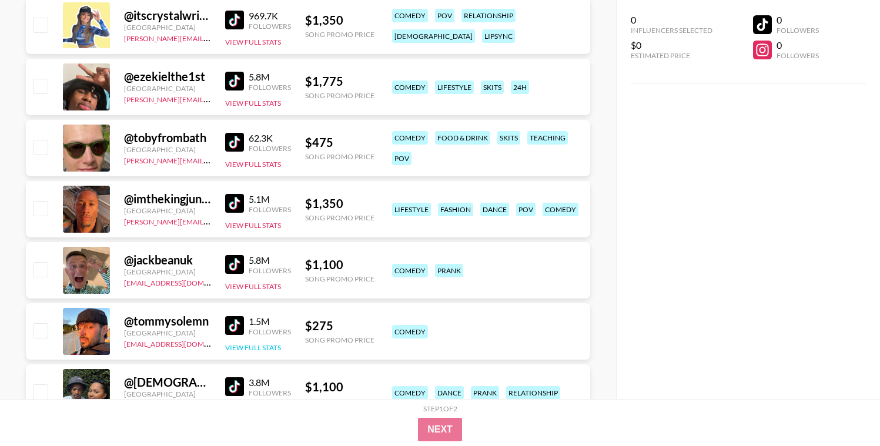
click at [255, 345] on button "View Full Stats" at bounding box center [253, 347] width 56 height 9
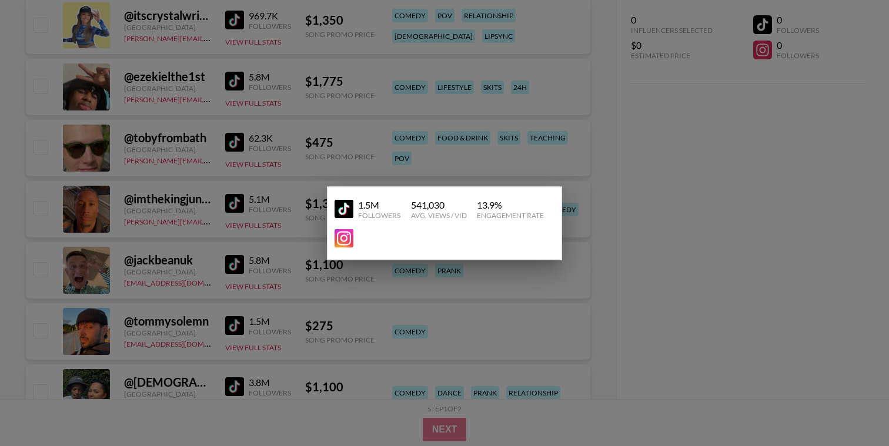
click at [352, 208] on img at bounding box center [344, 209] width 19 height 19
click at [590, 125] on div at bounding box center [444, 223] width 889 height 446
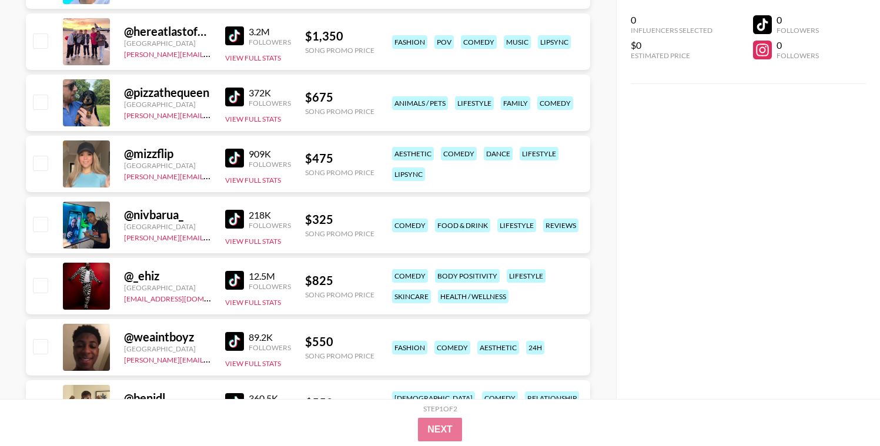
scroll to position [4796, 0]
